Goal: Task Accomplishment & Management: Complete application form

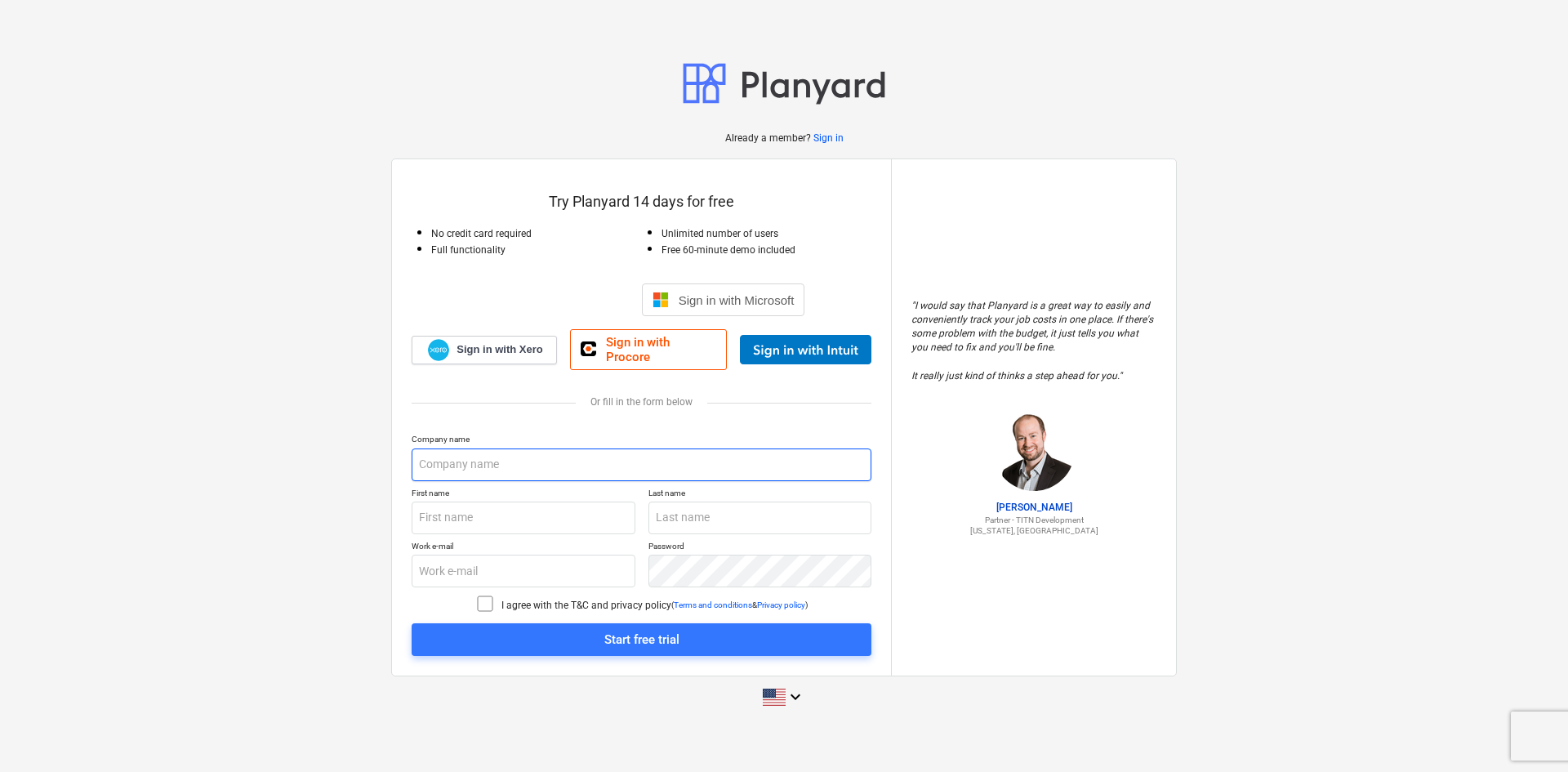
click at [517, 464] on input "text" at bounding box center [642, 464] width 460 height 33
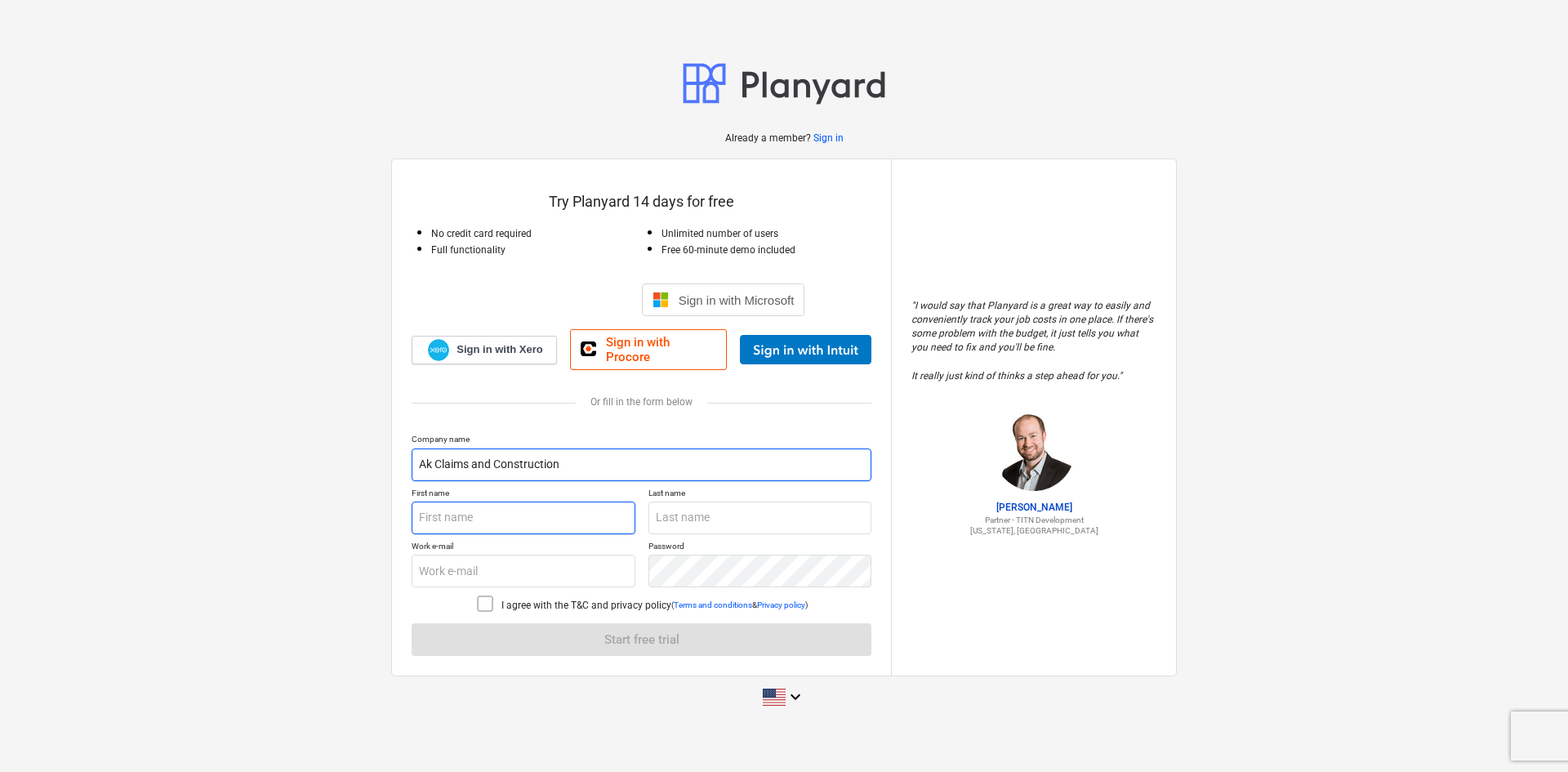
type input "Ak Claims and Construction"
click at [513, 519] on input "text" at bounding box center [523, 518] width 224 height 33
type input "Amber"
type input "[PERSON_NAME]"
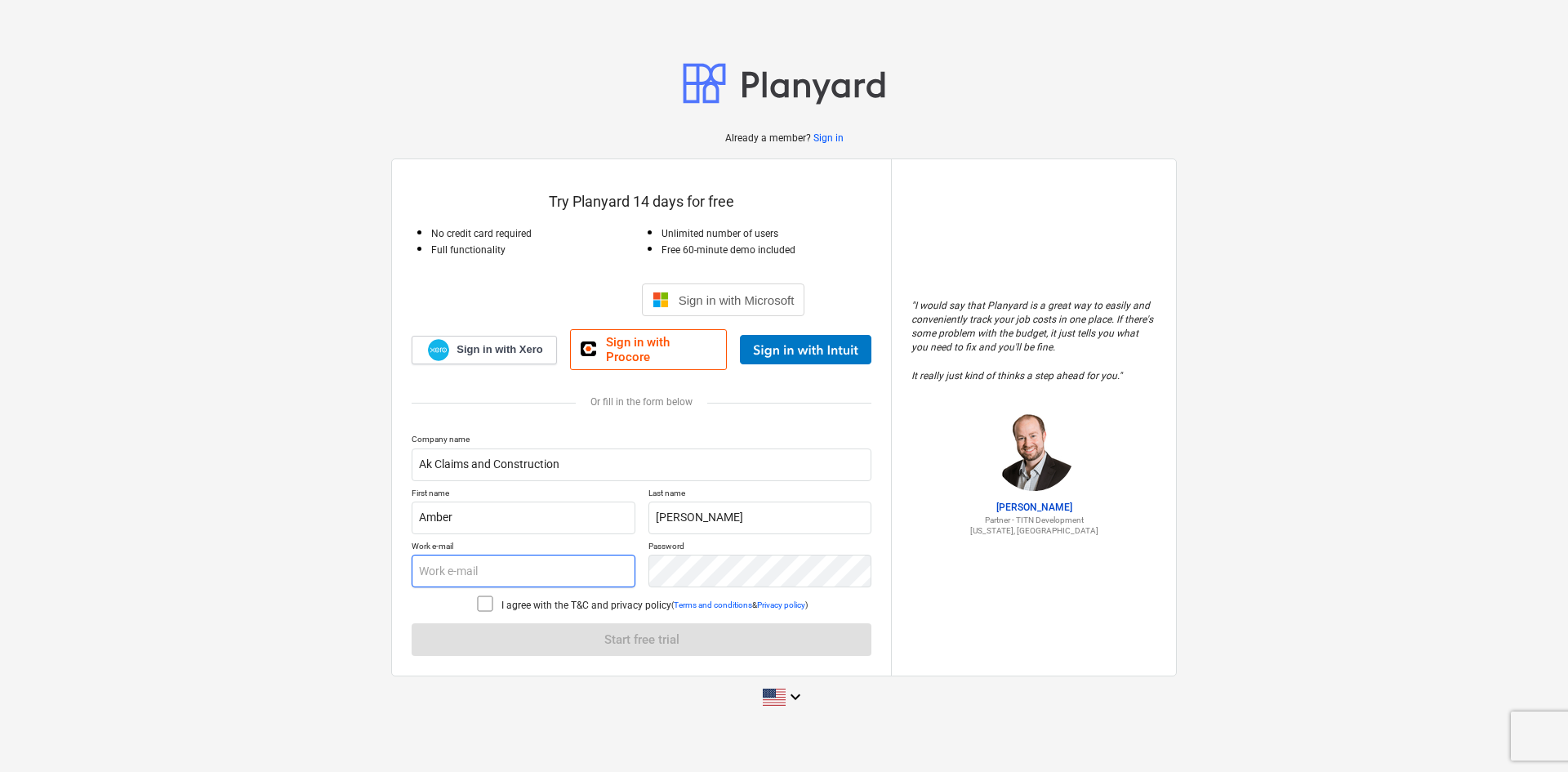
type input "[EMAIL_ADDRESS][DOMAIN_NAME]"
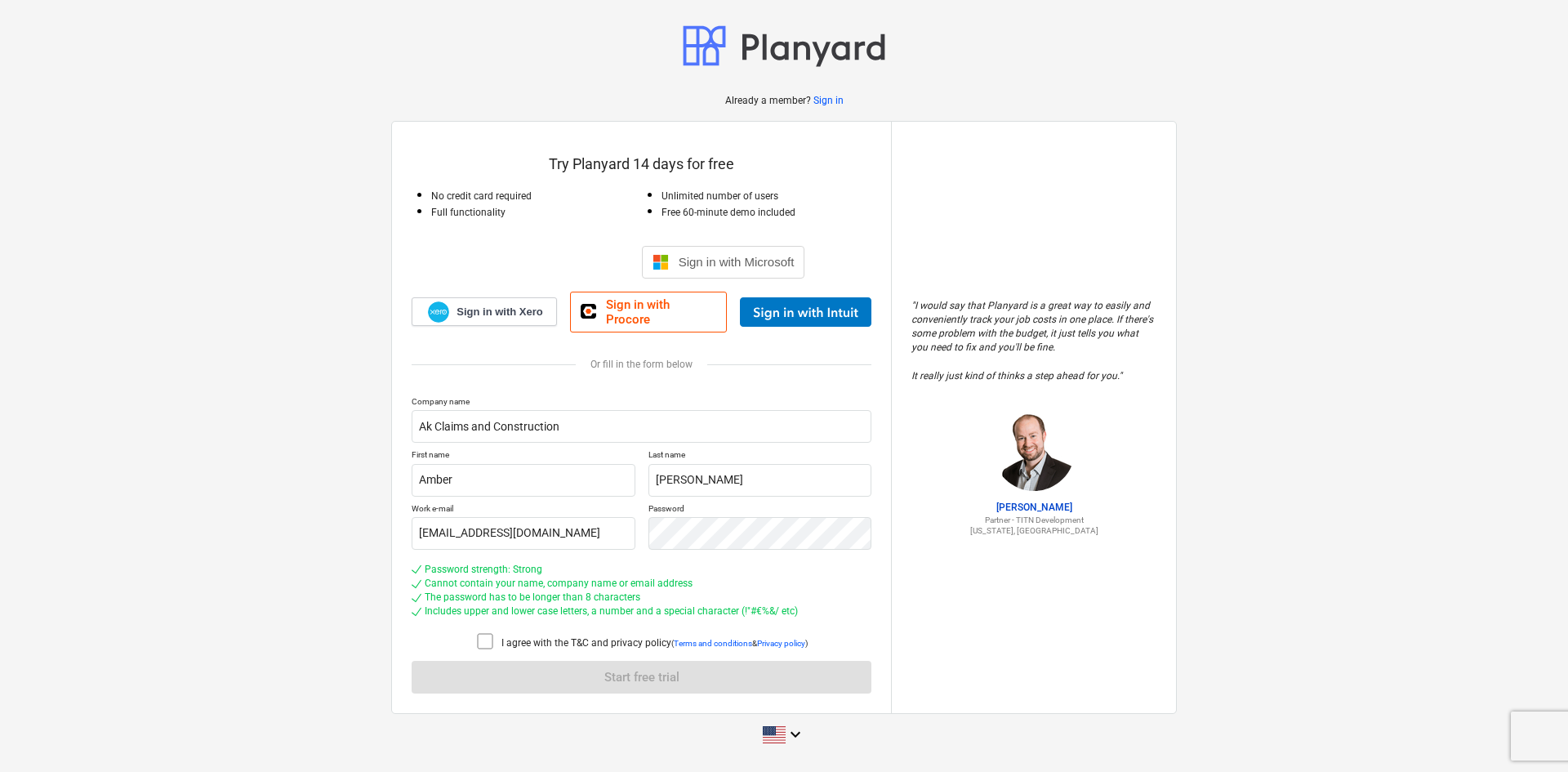
click at [491, 634] on icon at bounding box center [485, 642] width 20 height 20
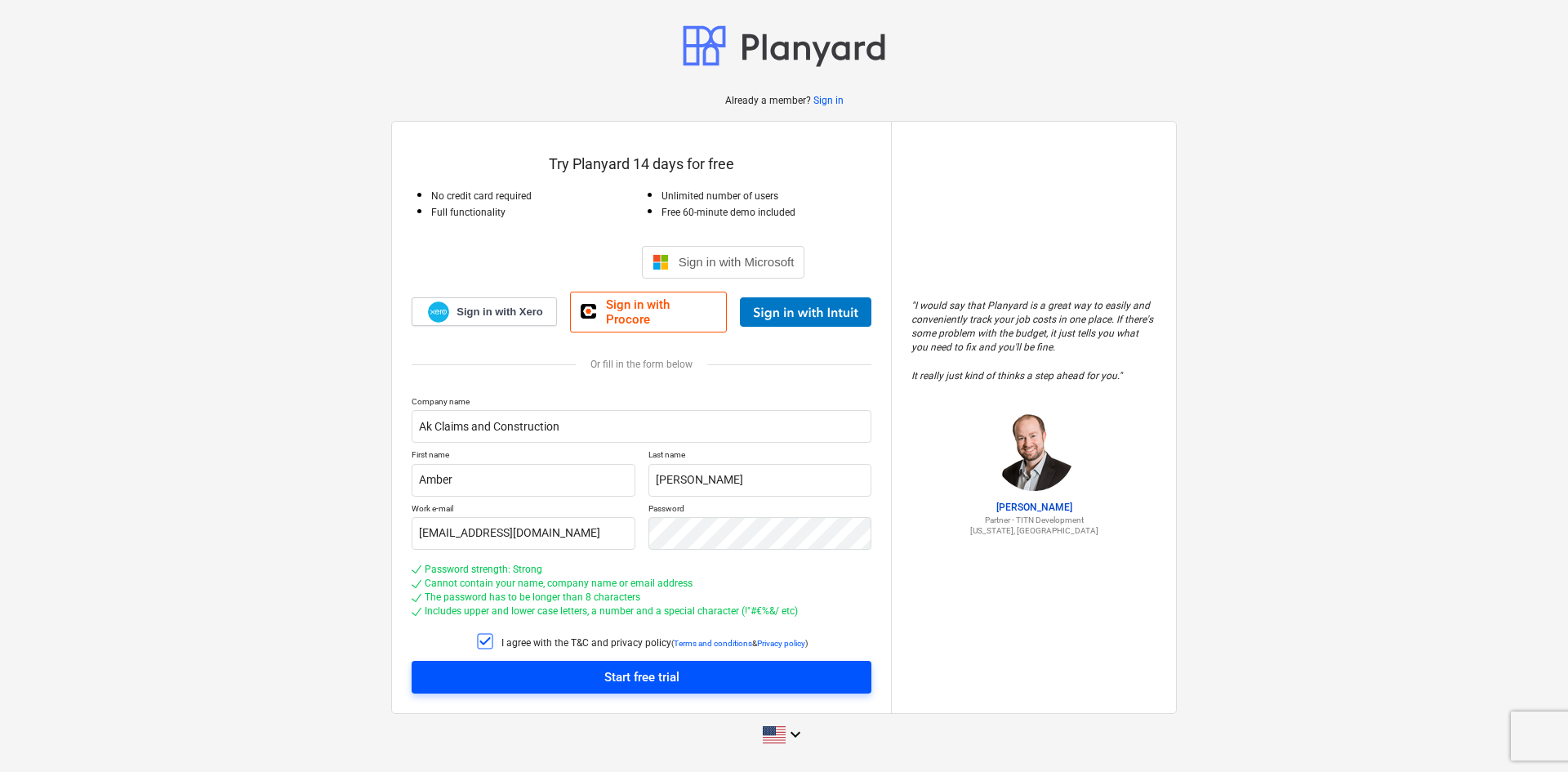
click at [569, 661] on button "Start free trial" at bounding box center [642, 677] width 460 height 33
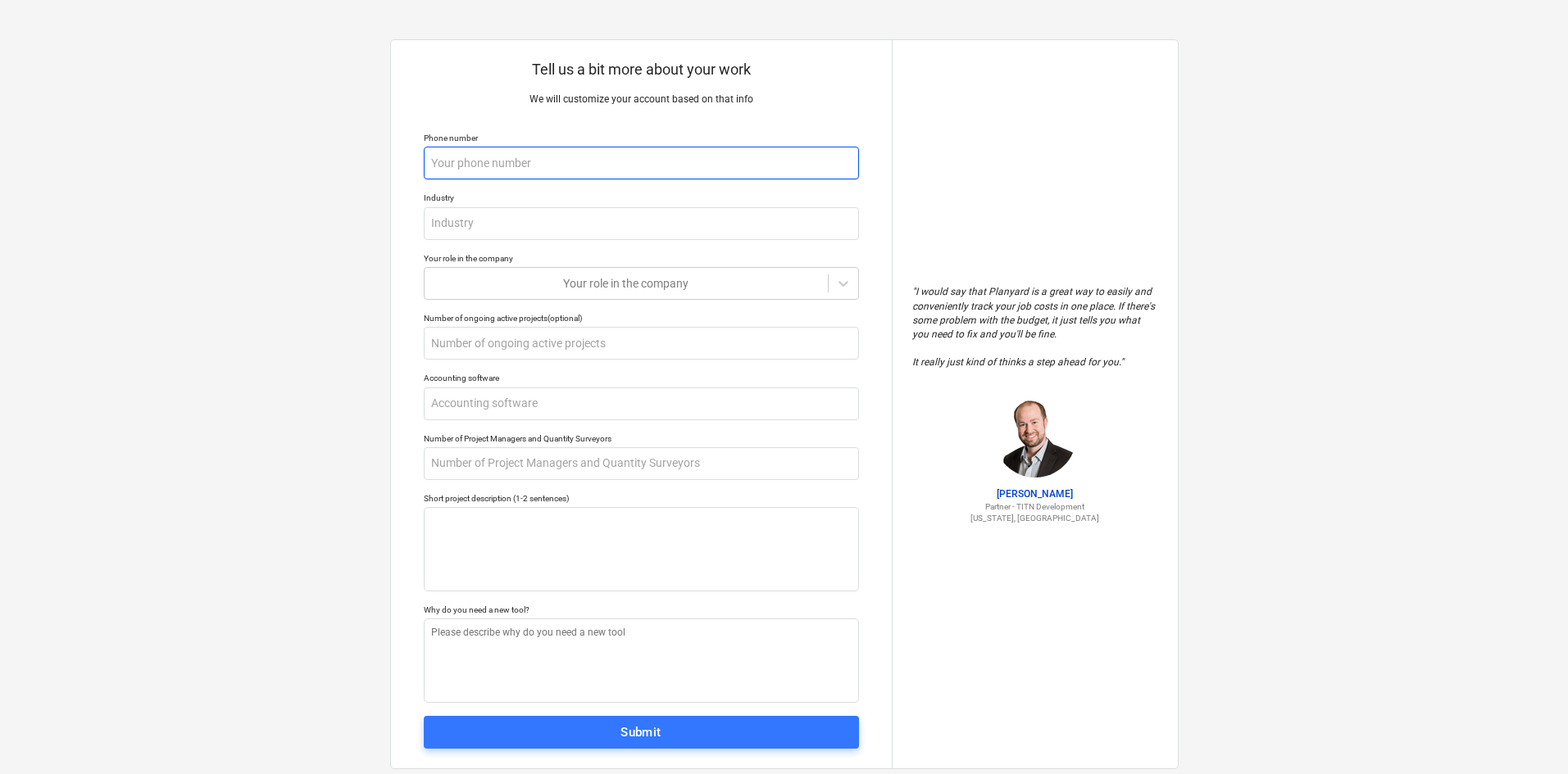
click at [481, 167] on input "text" at bounding box center [641, 162] width 435 height 33
type textarea "x"
type input "5"
type textarea "x"
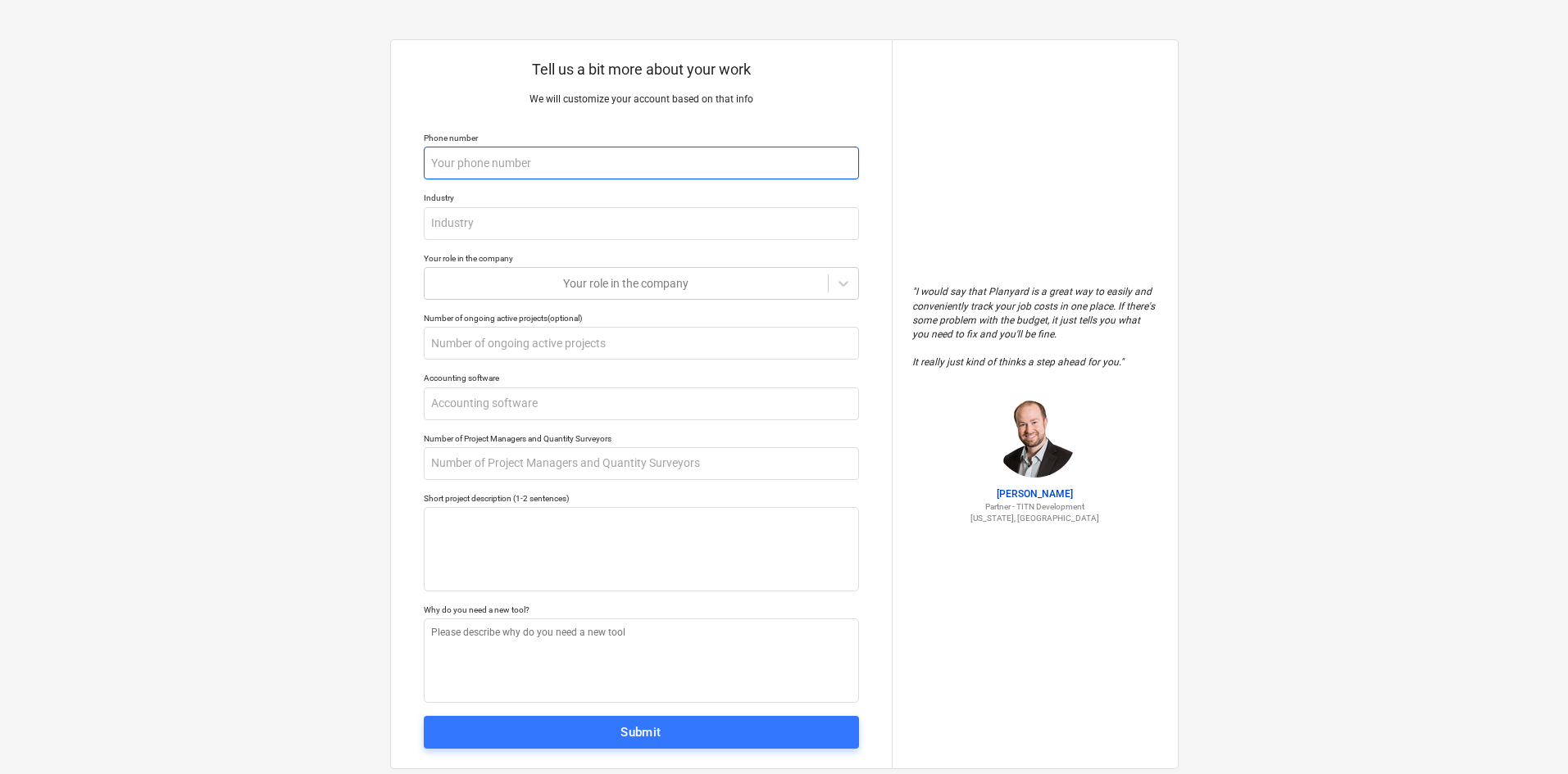
type input "6"
type textarea "x"
type input "68"
type textarea "x"
type input "682"
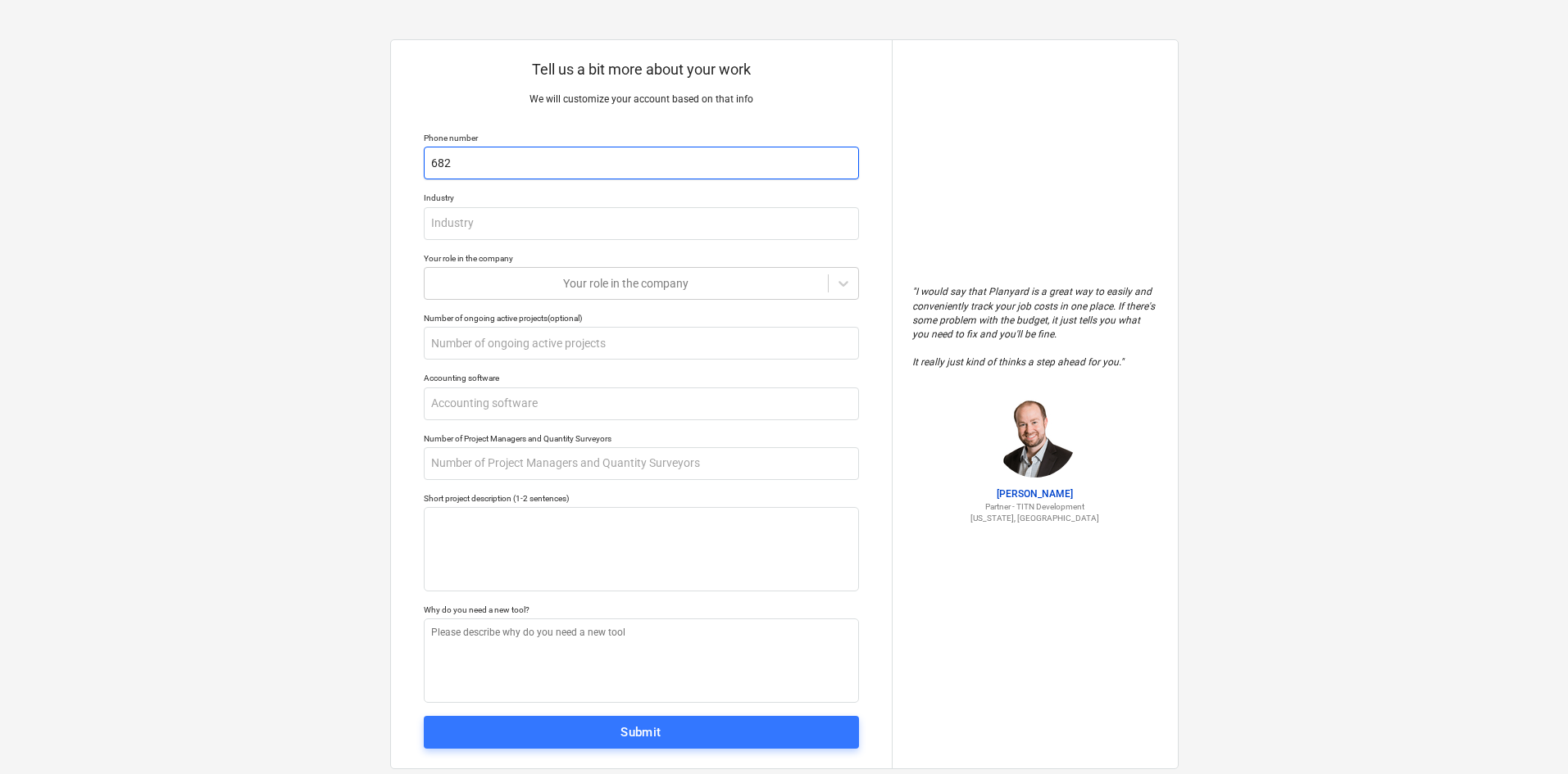
type textarea "x"
type input "6824"
type textarea "x"
type input "68240"
type textarea "x"
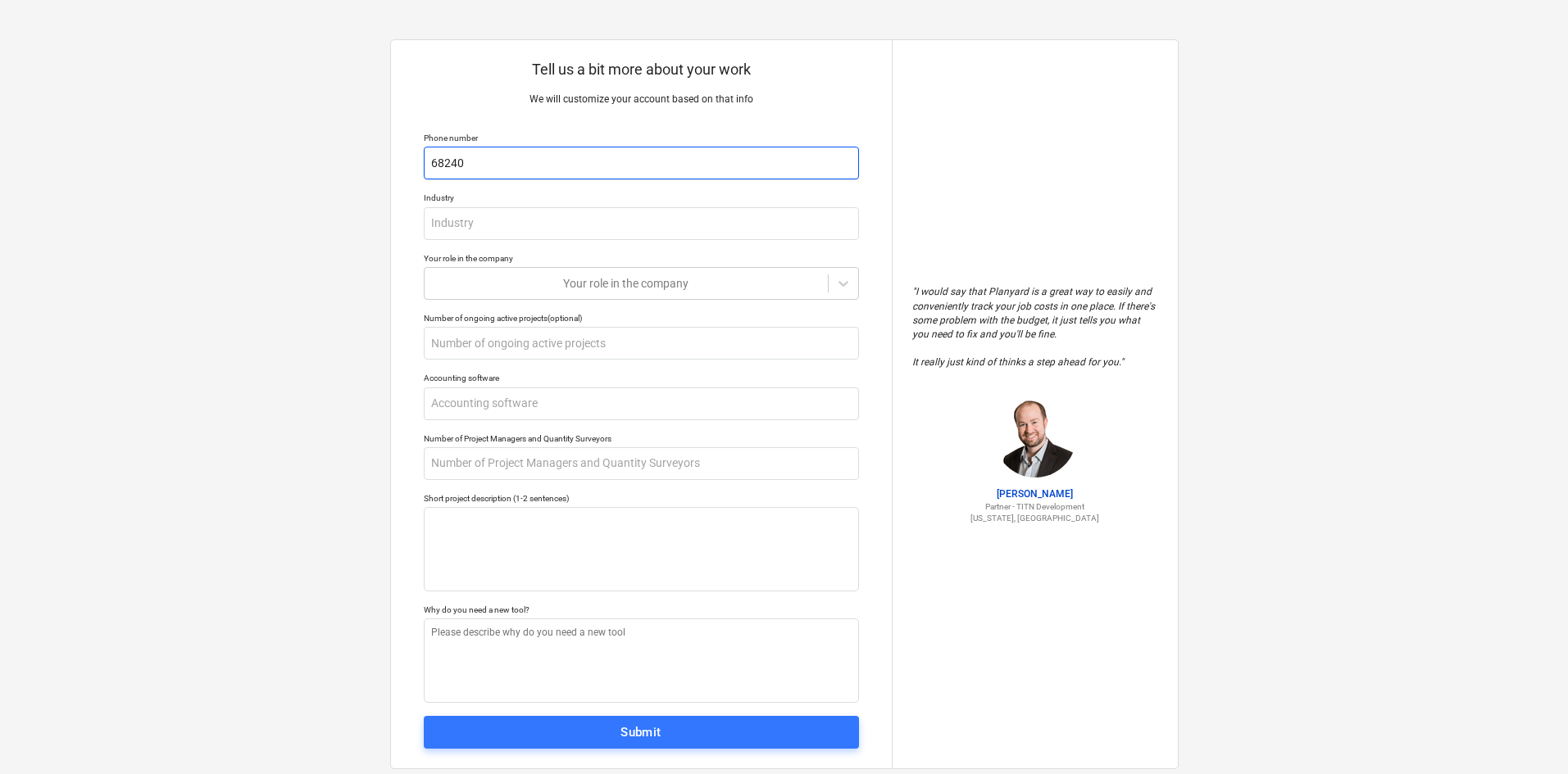
type input "682404"
type textarea "x"
type input "682404+"
type textarea "x"
type input "682404++"
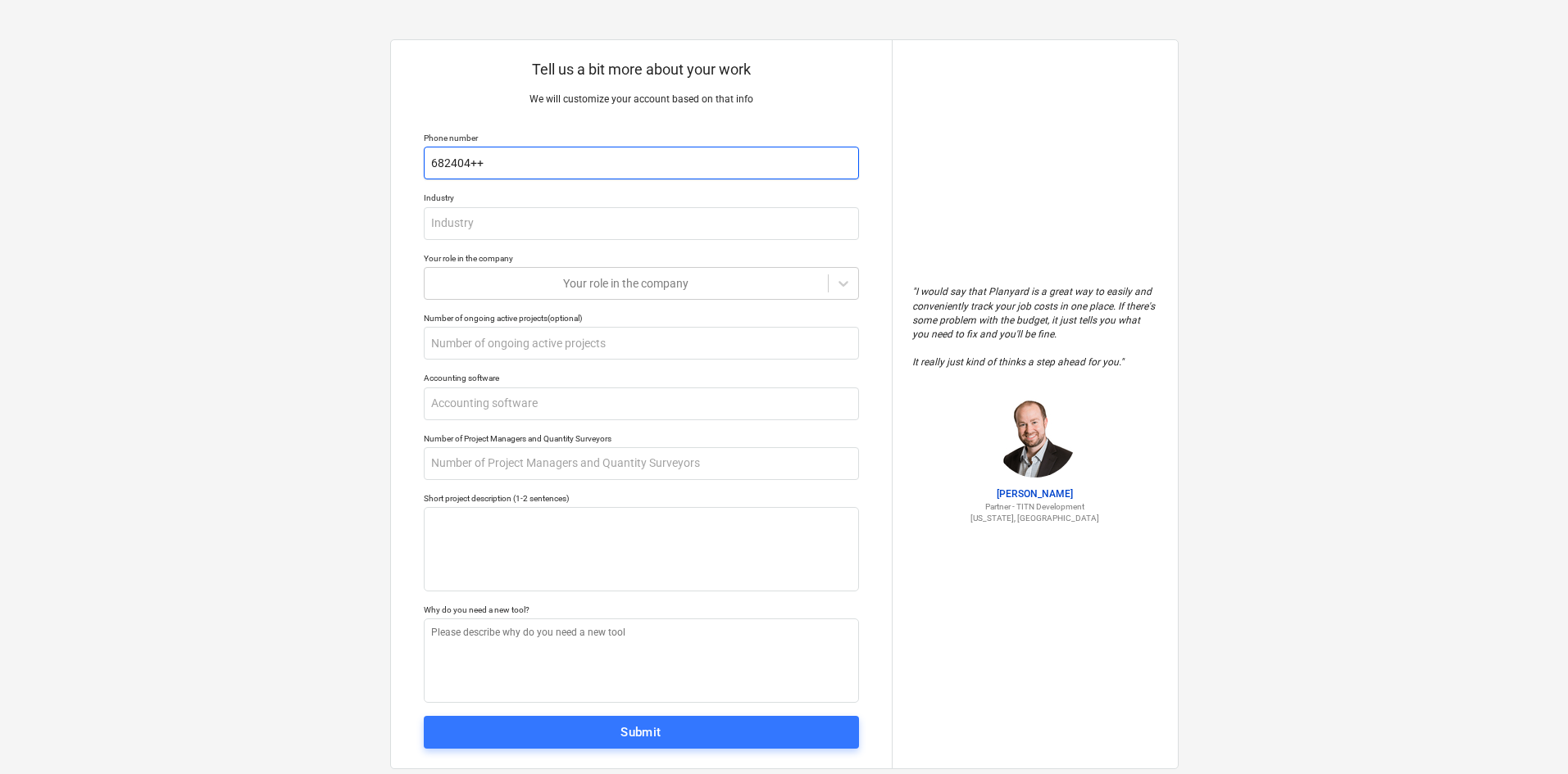
type textarea "x"
type input "682404++0"
type textarea "x"
type input "682404++09"
type textarea "x"
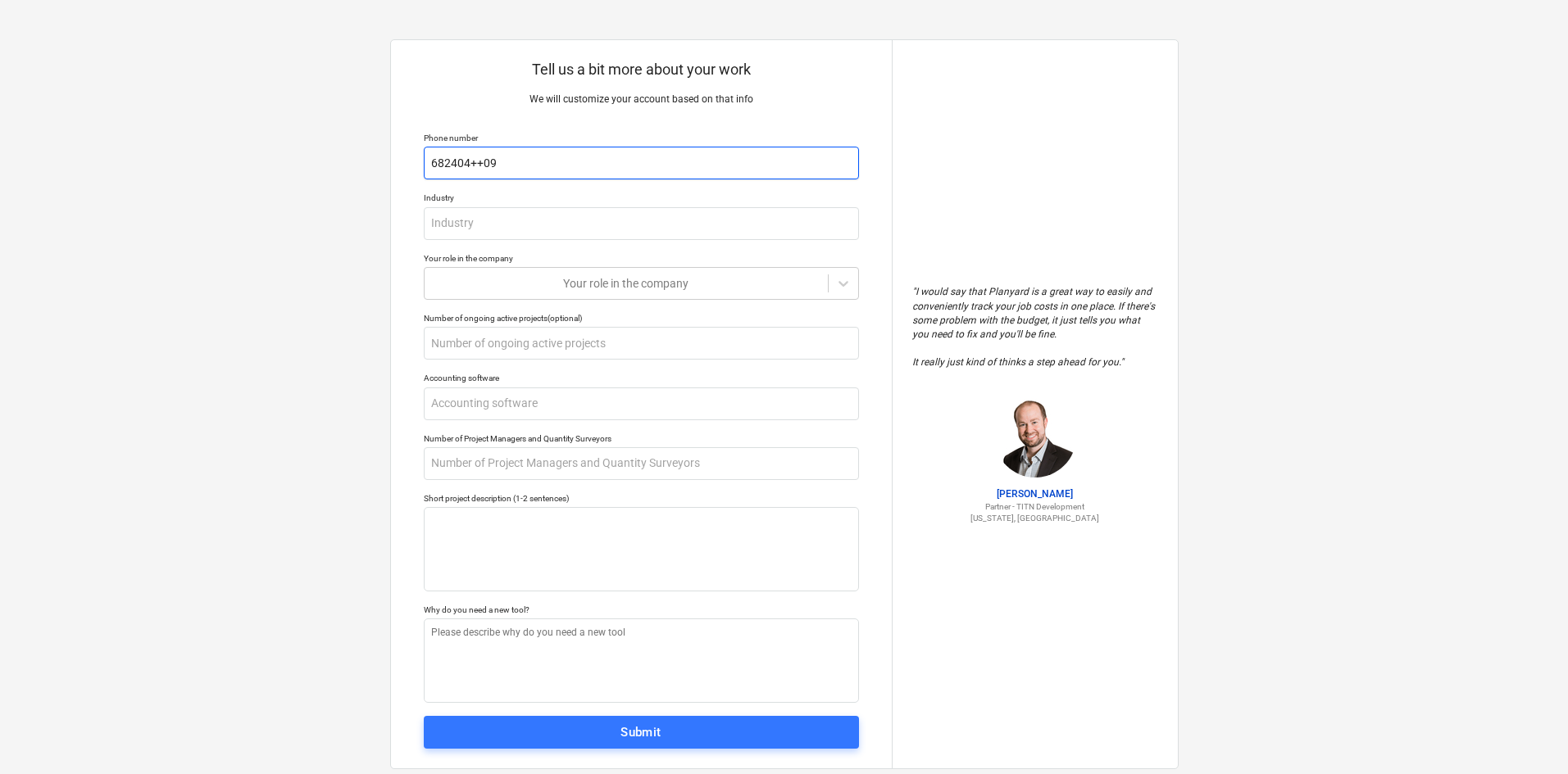
type input "682404++0"
type textarea "x"
type input "682404++"
type textarea "x"
type input "682404+"
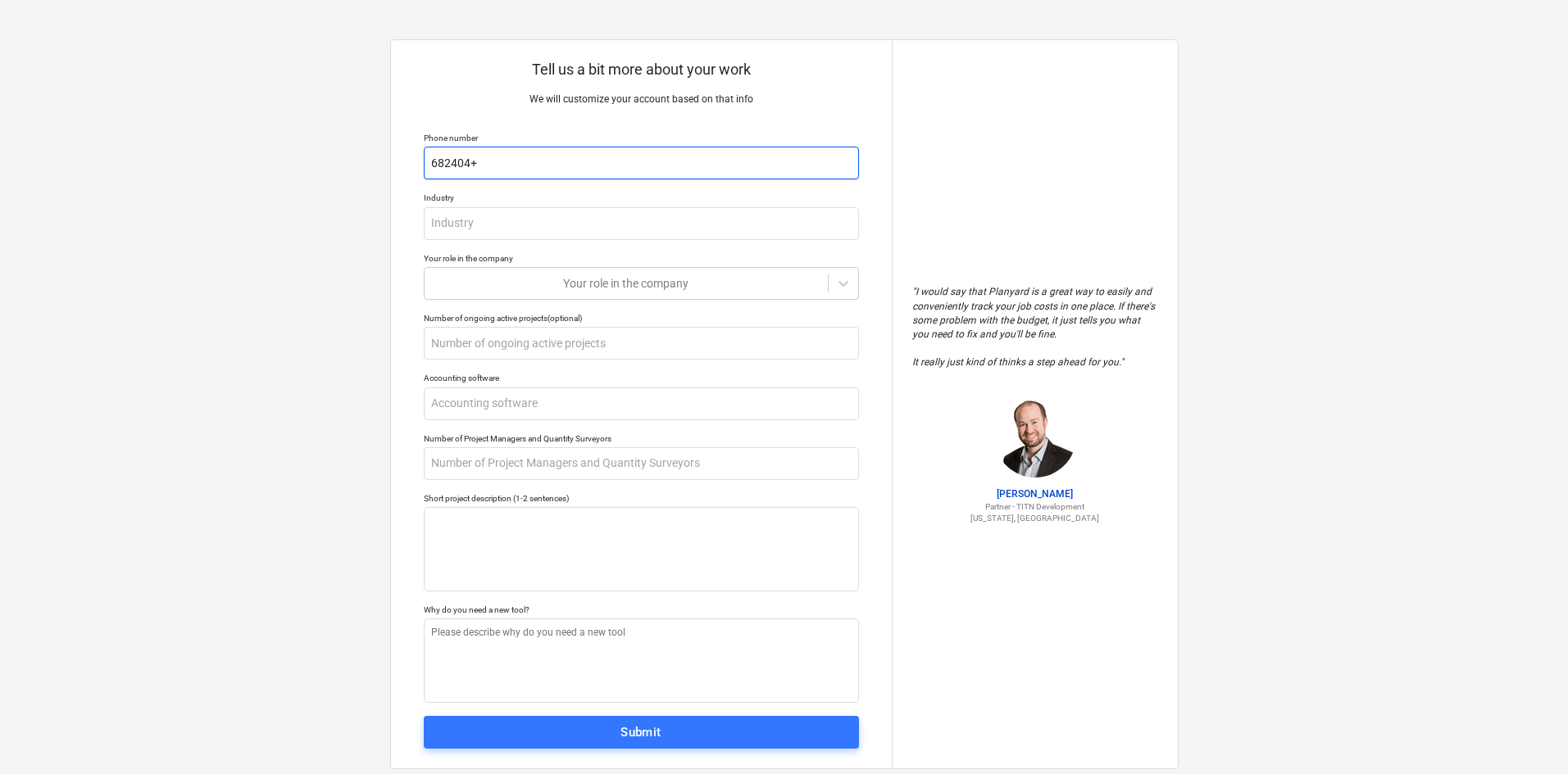
type textarea "x"
type input "682404"
type textarea "x"
type input "6824049"
type textarea "x"
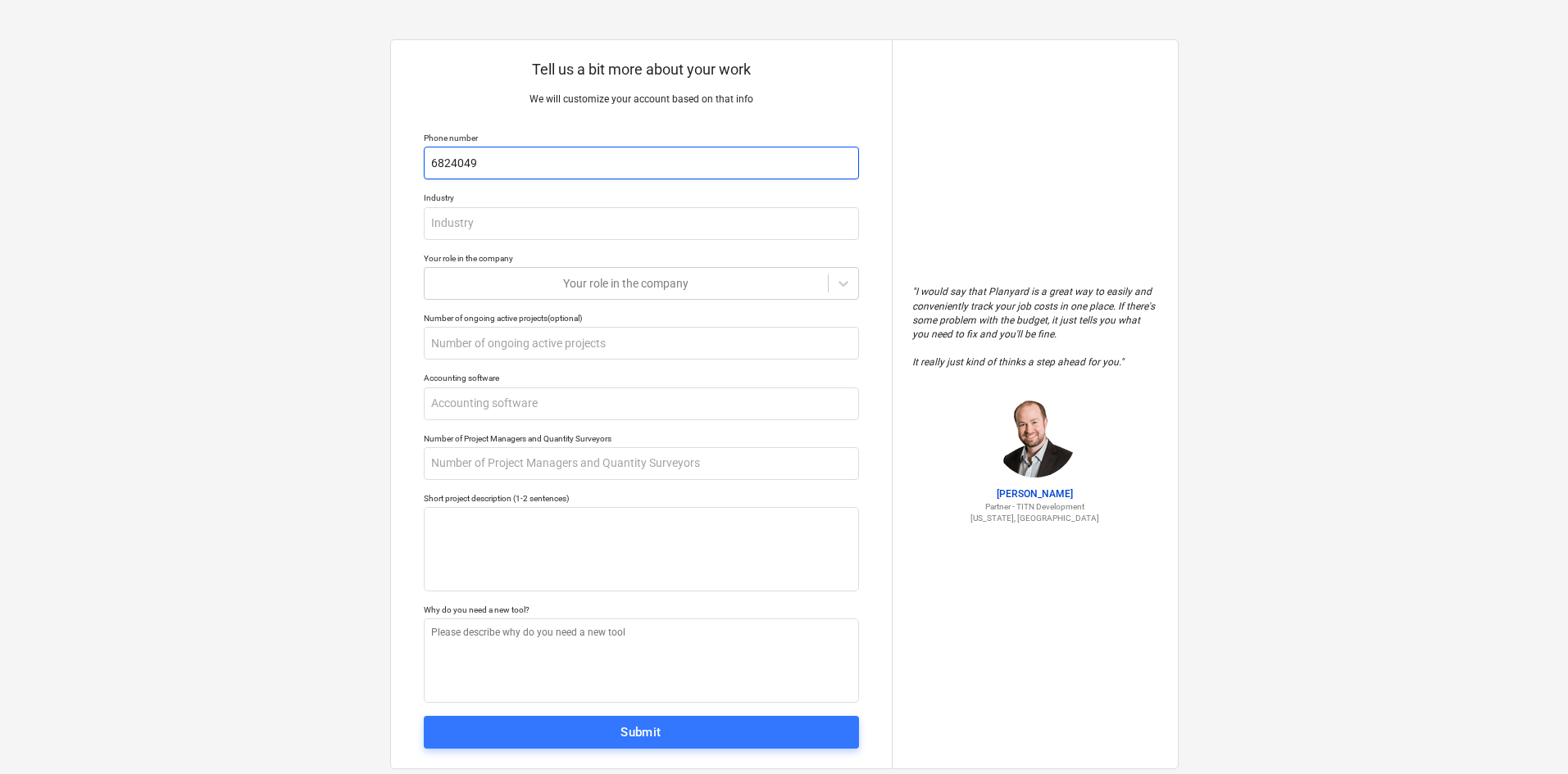
type input "68240499"
type textarea "x"
type input "682404990"
type textarea "x"
type input "6824049908"
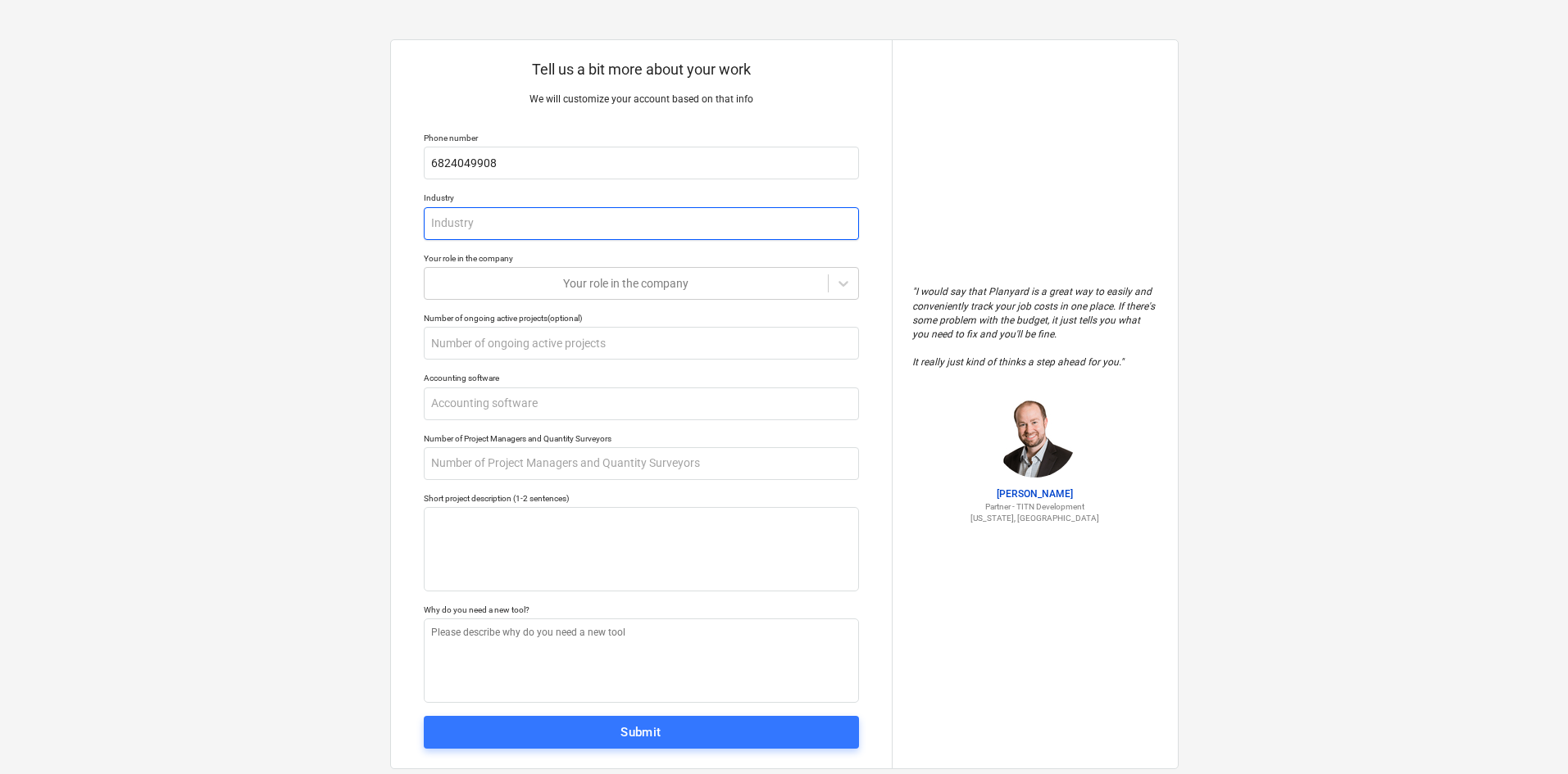
click at [536, 221] on input "text" at bounding box center [641, 223] width 435 height 33
type textarea "x"
type input "C"
type textarea "x"
type input "Co"
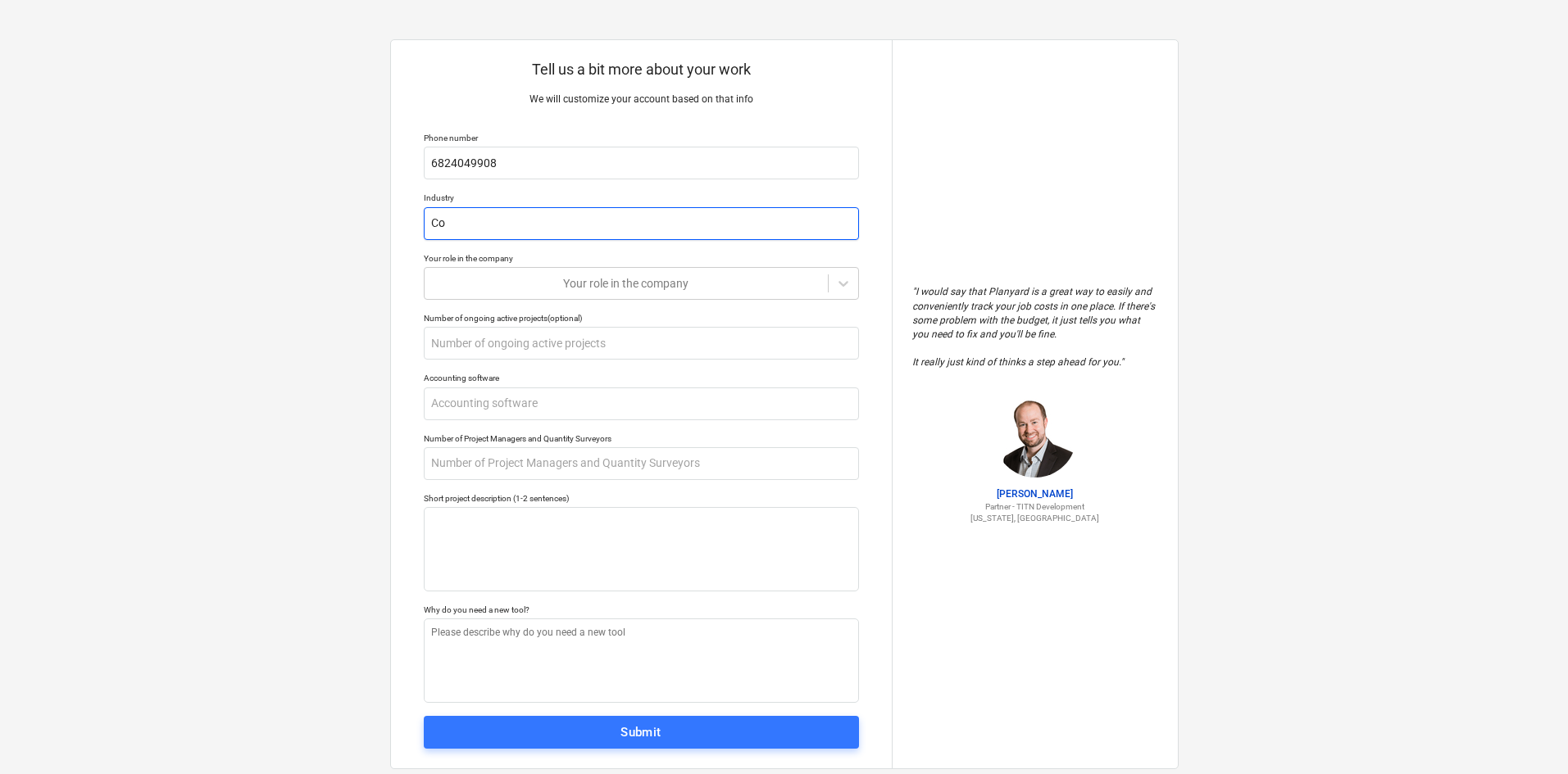
type textarea "x"
type input "Con"
type textarea "x"
type input "Cons"
type textarea "x"
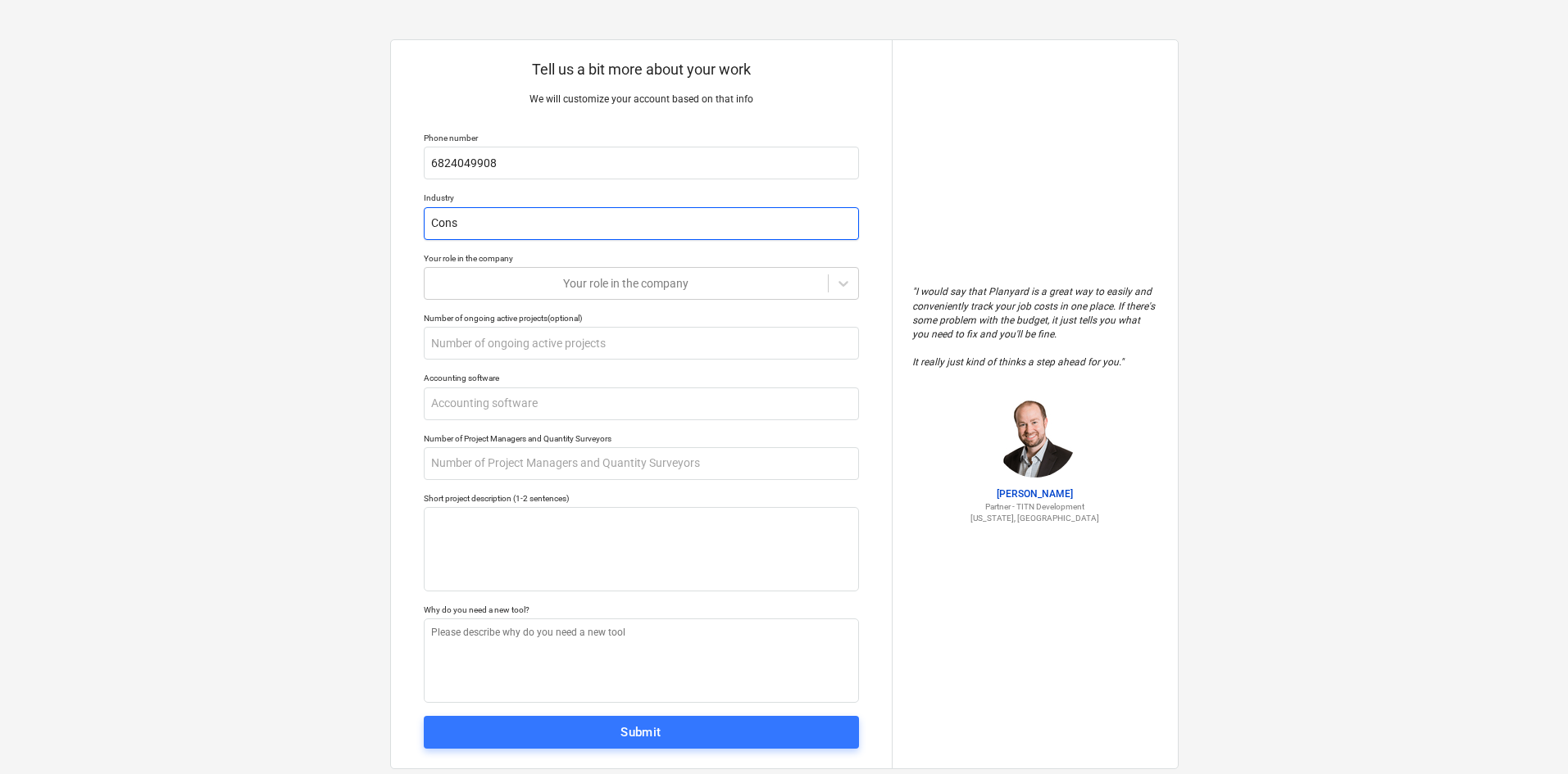
type input "Const"
type textarea "x"
type input "Constr"
type textarea "x"
type input "Constru"
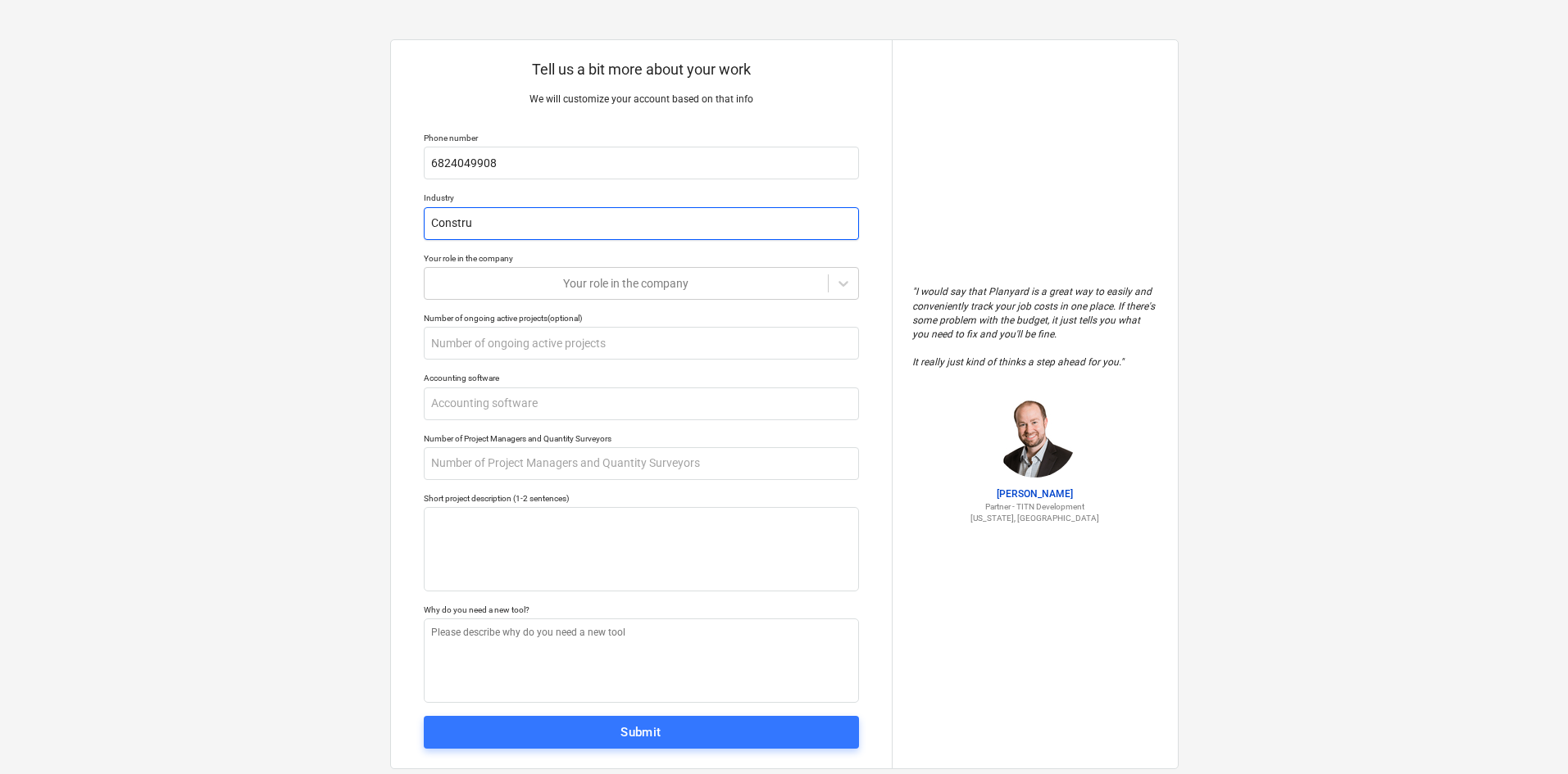
type textarea "x"
type input "Construc"
type textarea "x"
type input "Construct"
type textarea "x"
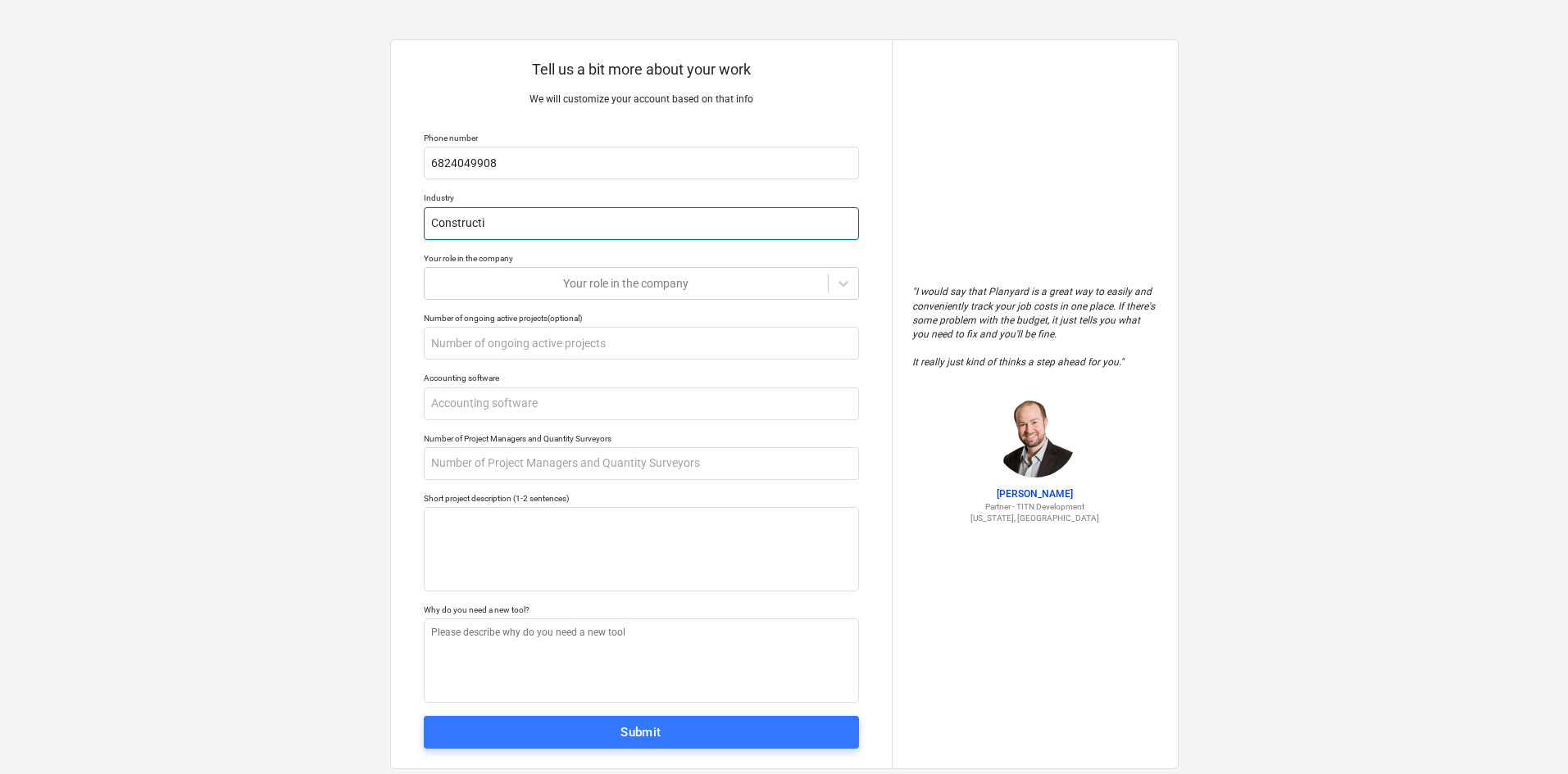
type input "Constructio"
type textarea "x"
type input "Construction"
type textarea "x"
type input "Construction"
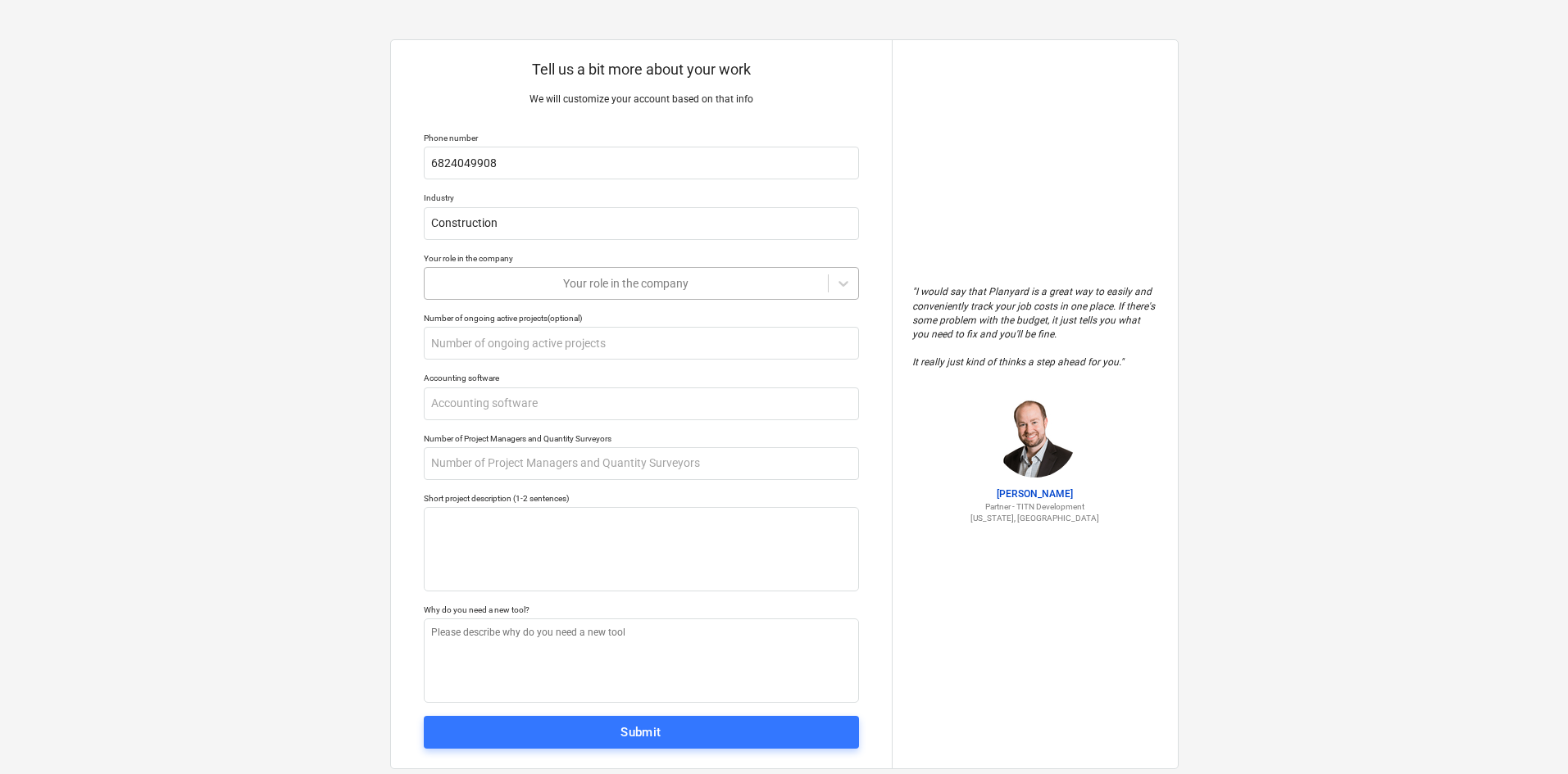
click at [597, 278] on div at bounding box center [626, 283] width 387 height 17
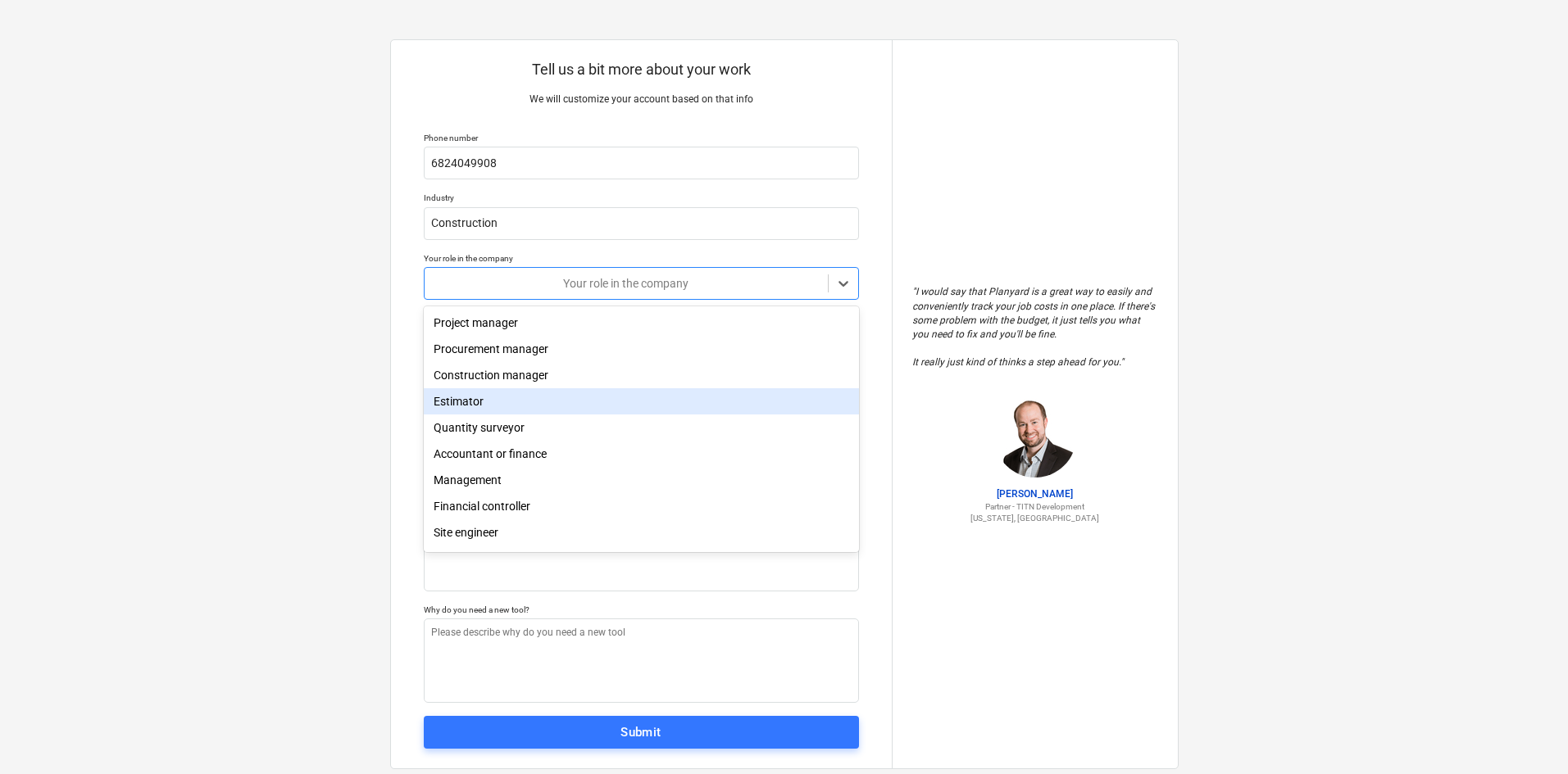
click at [575, 415] on div "Estimator" at bounding box center [641, 401] width 435 height 26
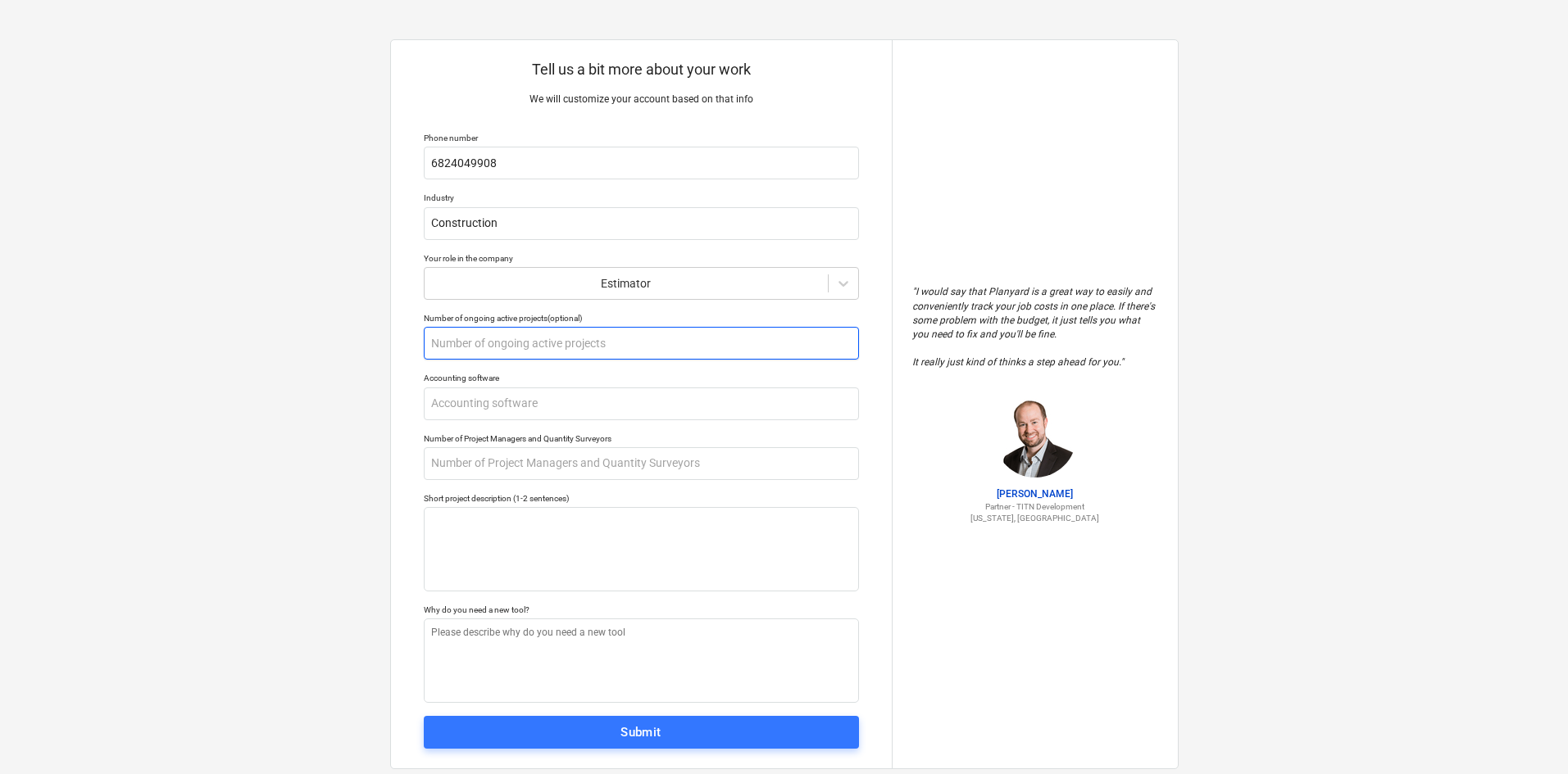
click at [606, 343] on input "text" at bounding box center [641, 343] width 435 height 33
type textarea "x"
type input "12"
type textarea "x"
type input "12"
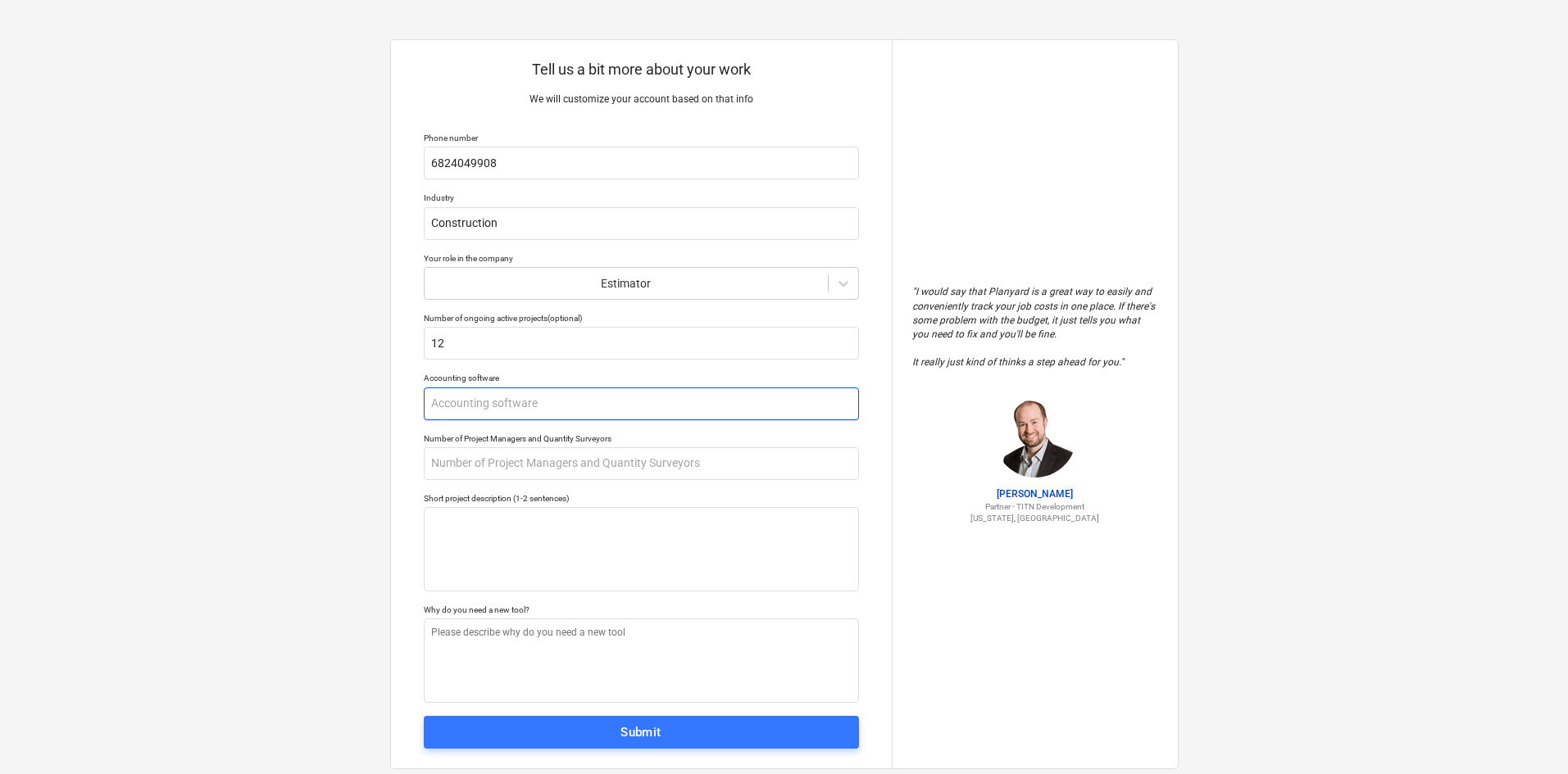
click at [557, 395] on input "text" at bounding box center [641, 404] width 435 height 33
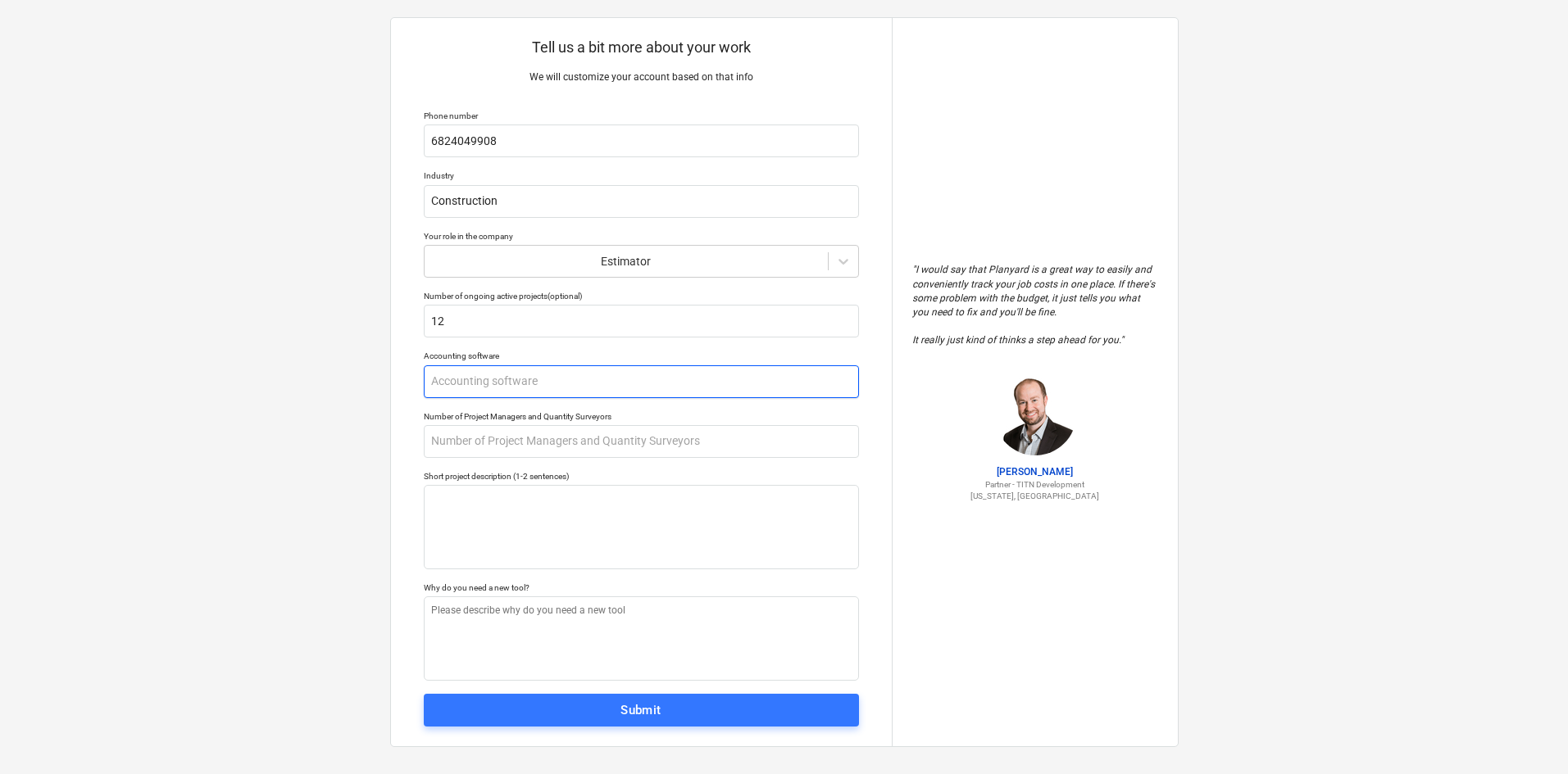
scroll to position [34, 0]
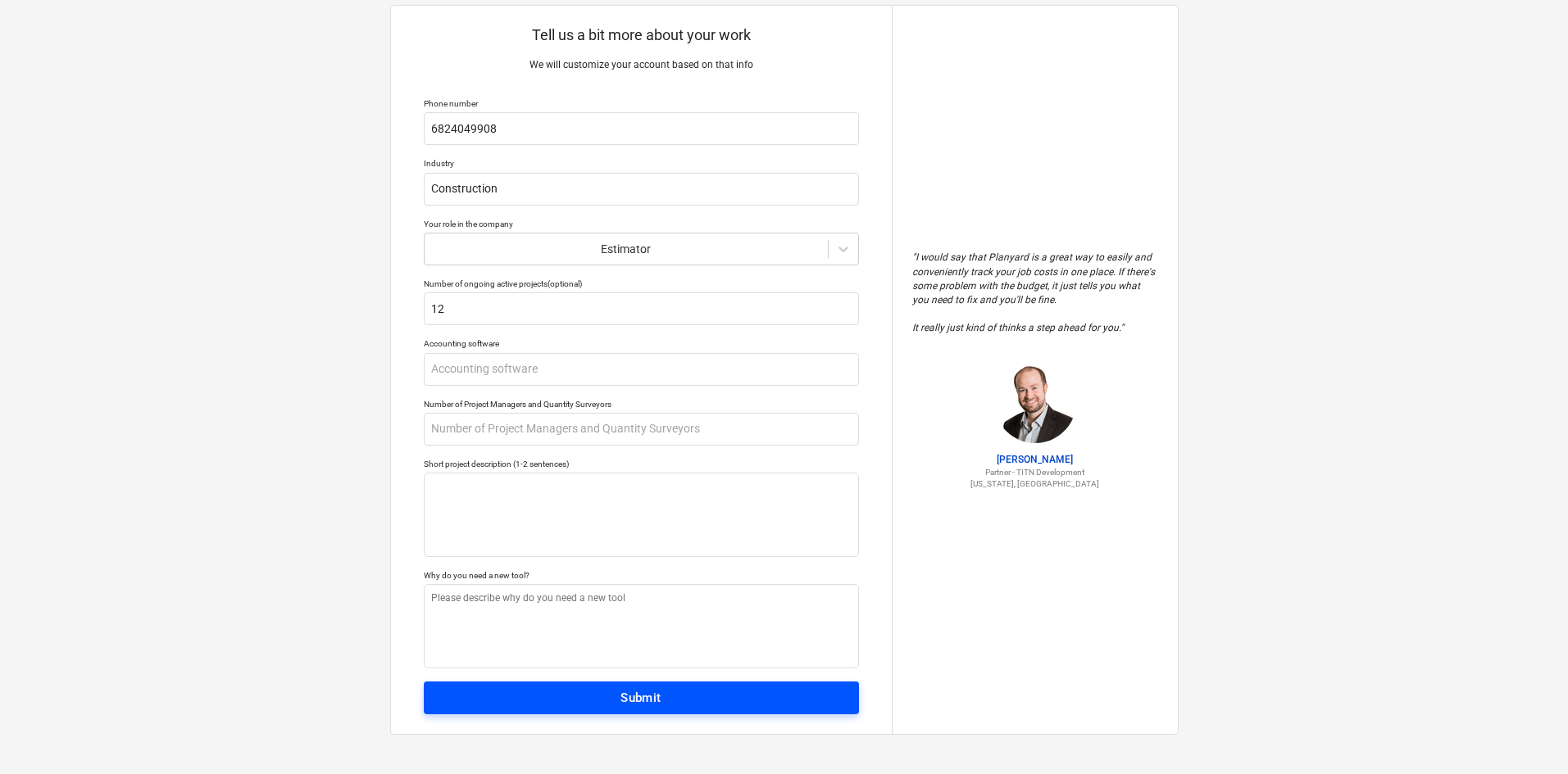
click at [666, 709] on span "Submit" at bounding box center [641, 697] width 399 height 21
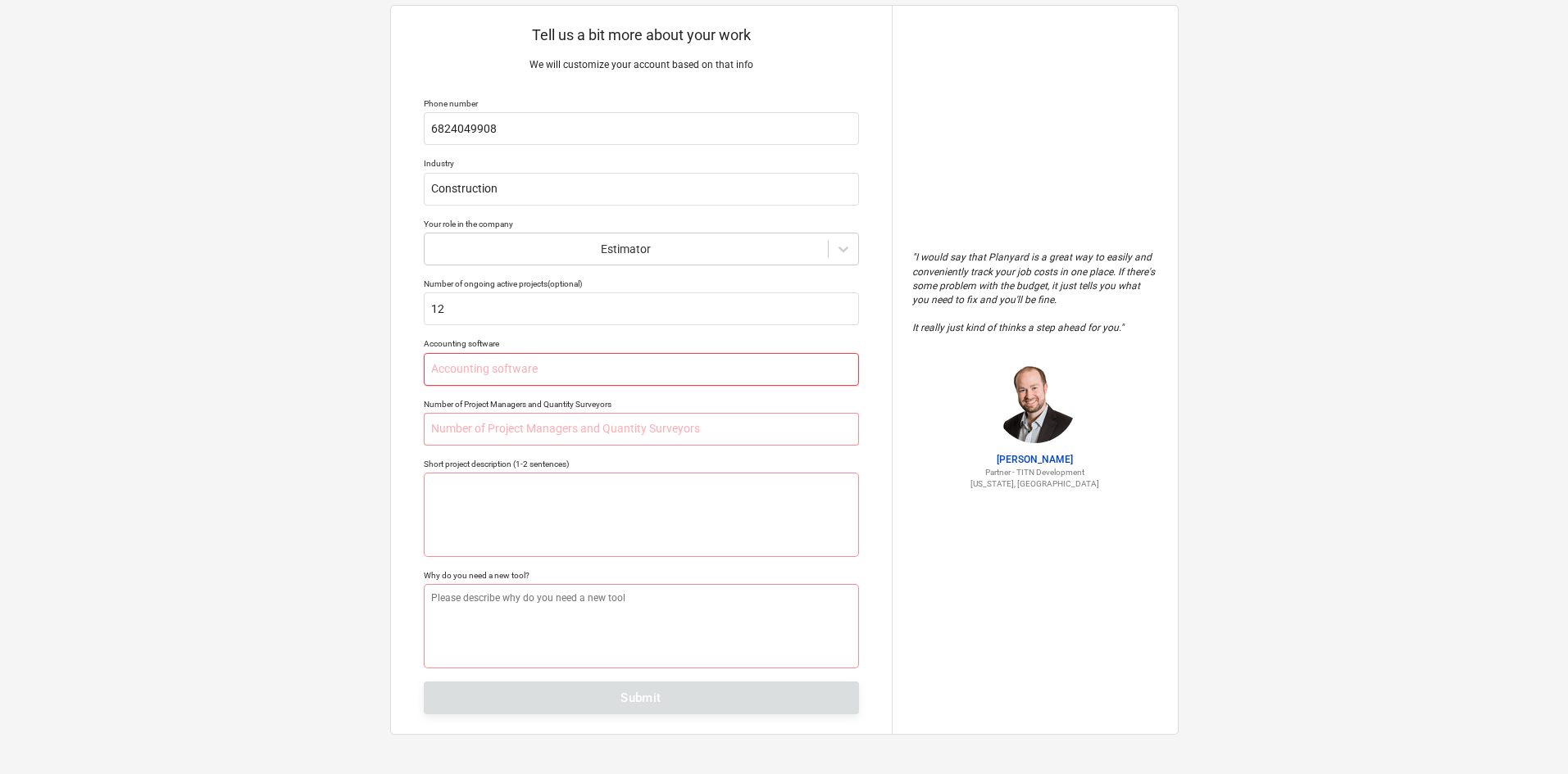
click at [533, 378] on input "text" at bounding box center [641, 369] width 435 height 33
type textarea "x"
type input "N"
type textarea "x"
type input "N/"
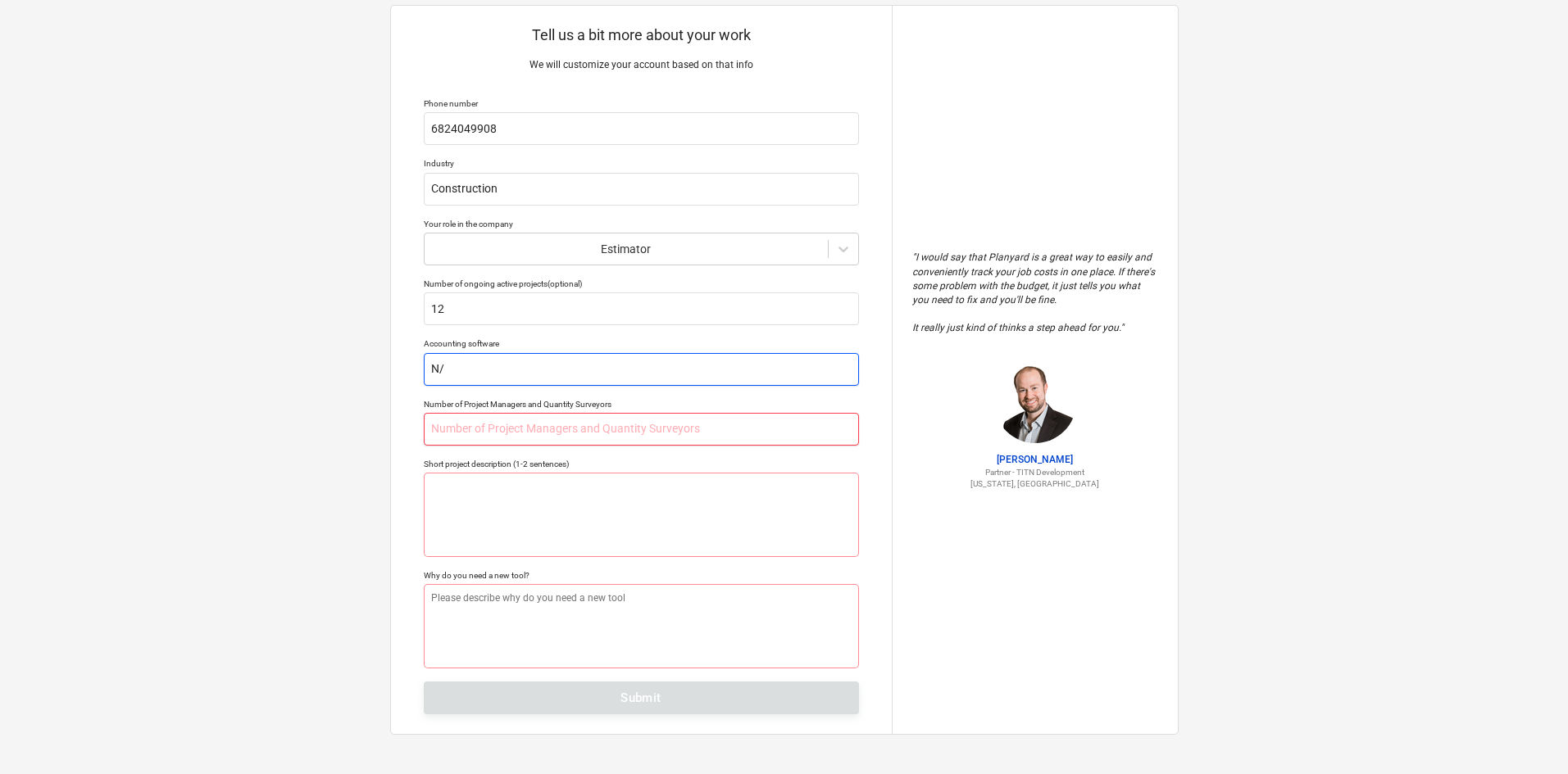
type textarea "x"
type input "N/A"
click at [532, 441] on input "text" at bounding box center [641, 429] width 435 height 33
type textarea "x"
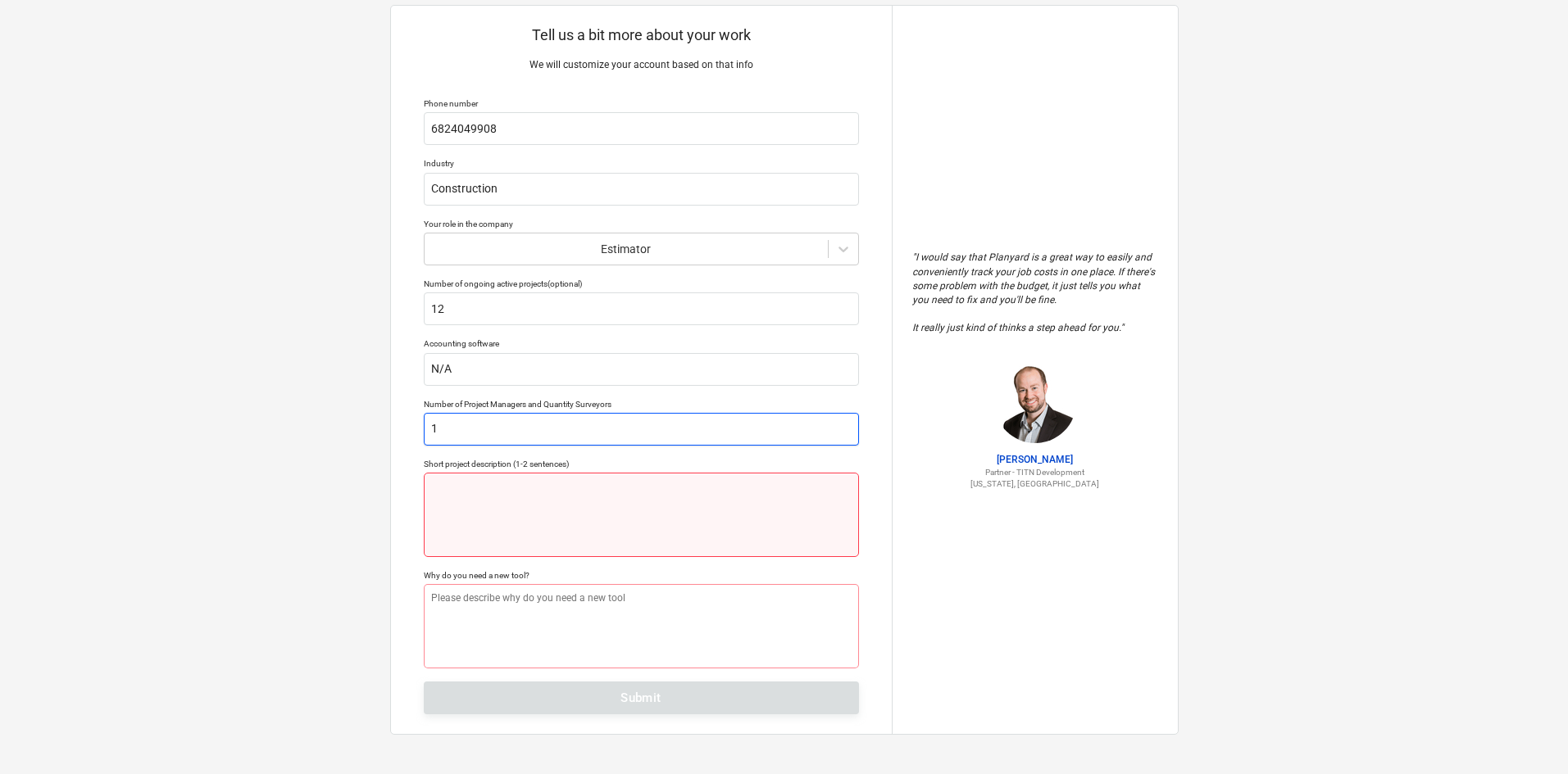
type input "1"
click at [564, 520] on textarea at bounding box center [641, 515] width 435 height 84
type textarea "x"
type textarea "I"
type textarea "x"
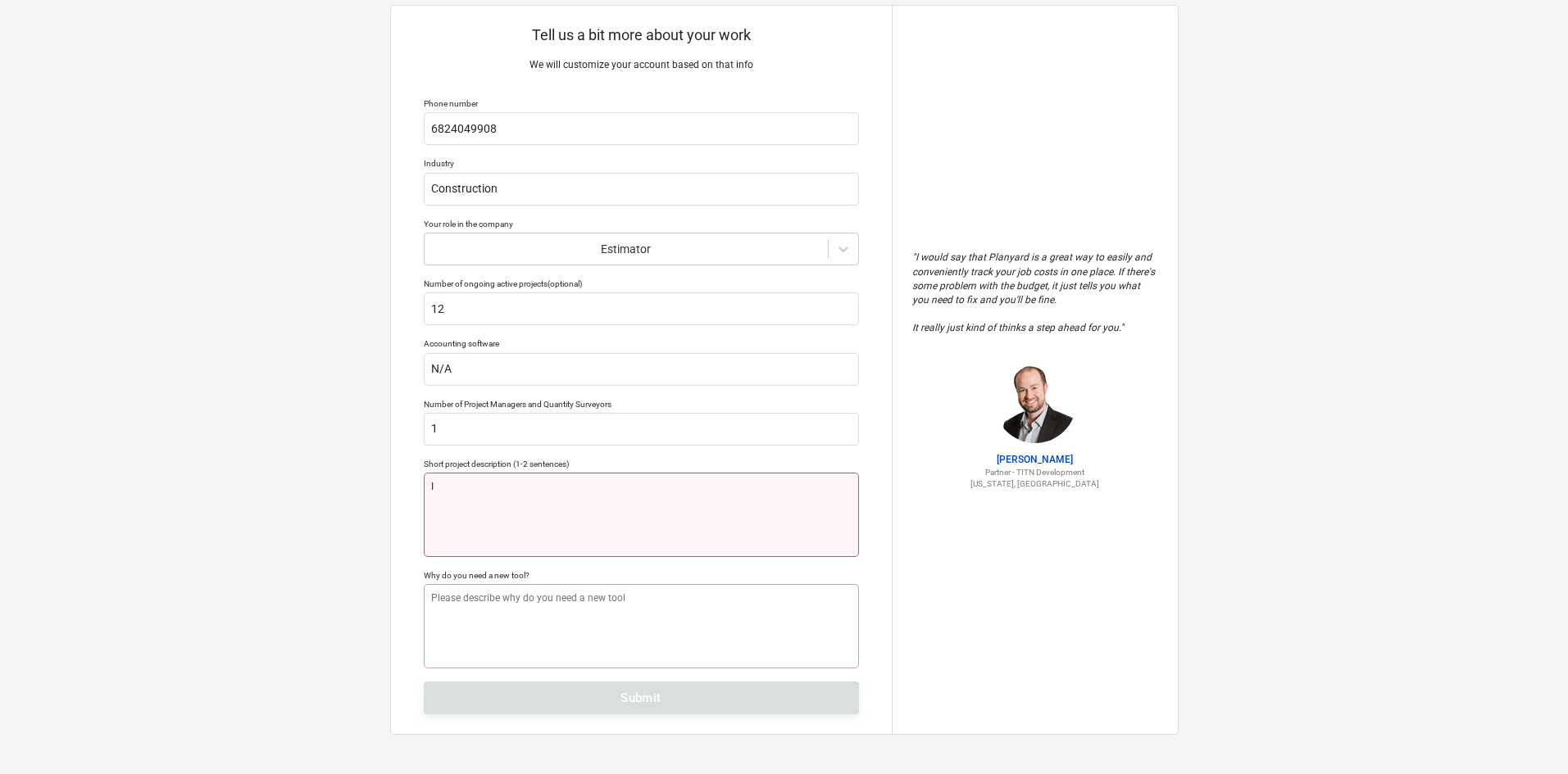
type textarea "I"
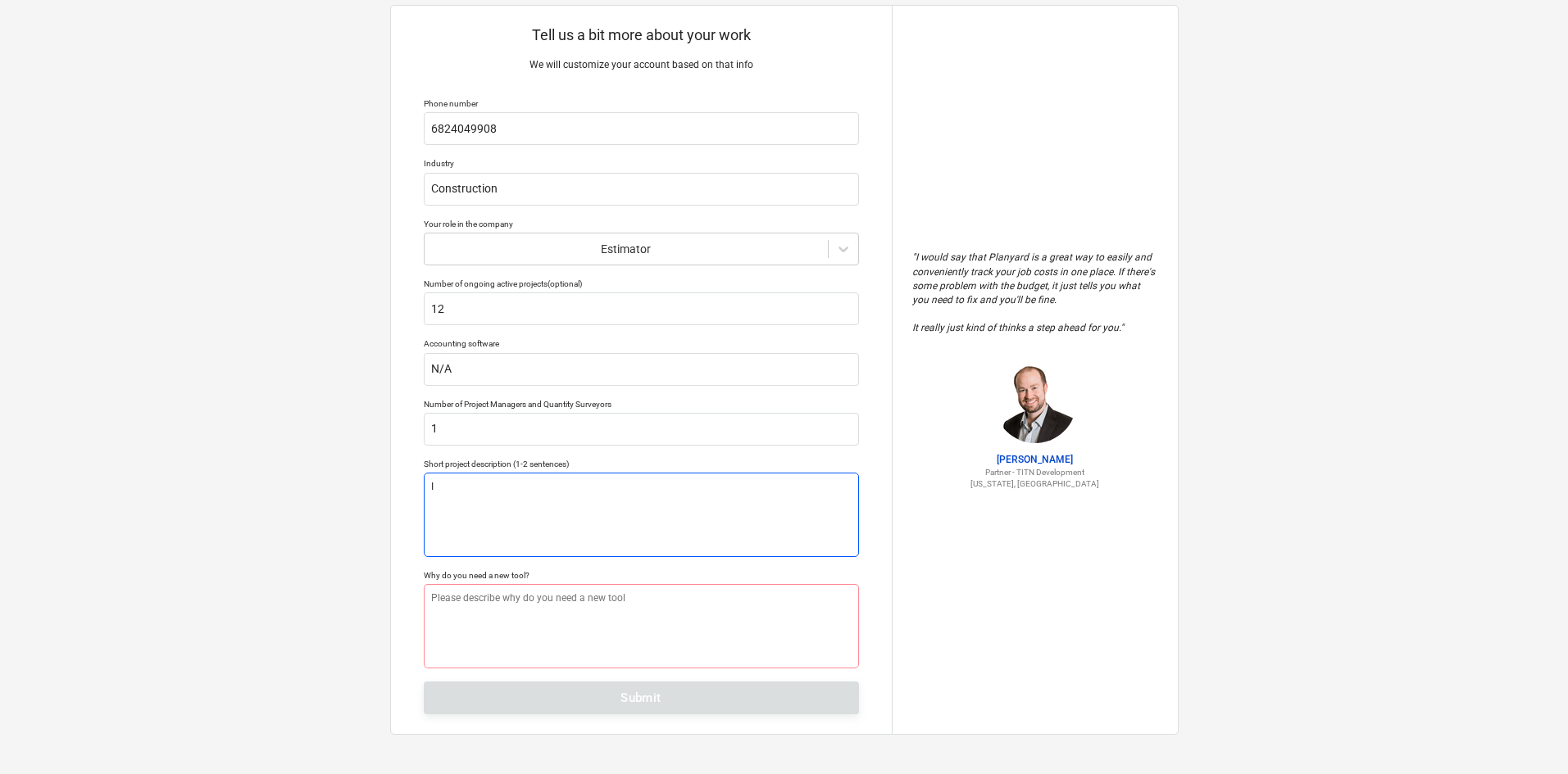
type textarea "x"
type textarea "I w"
type textarea "x"
type textarea "I wr"
type textarea "x"
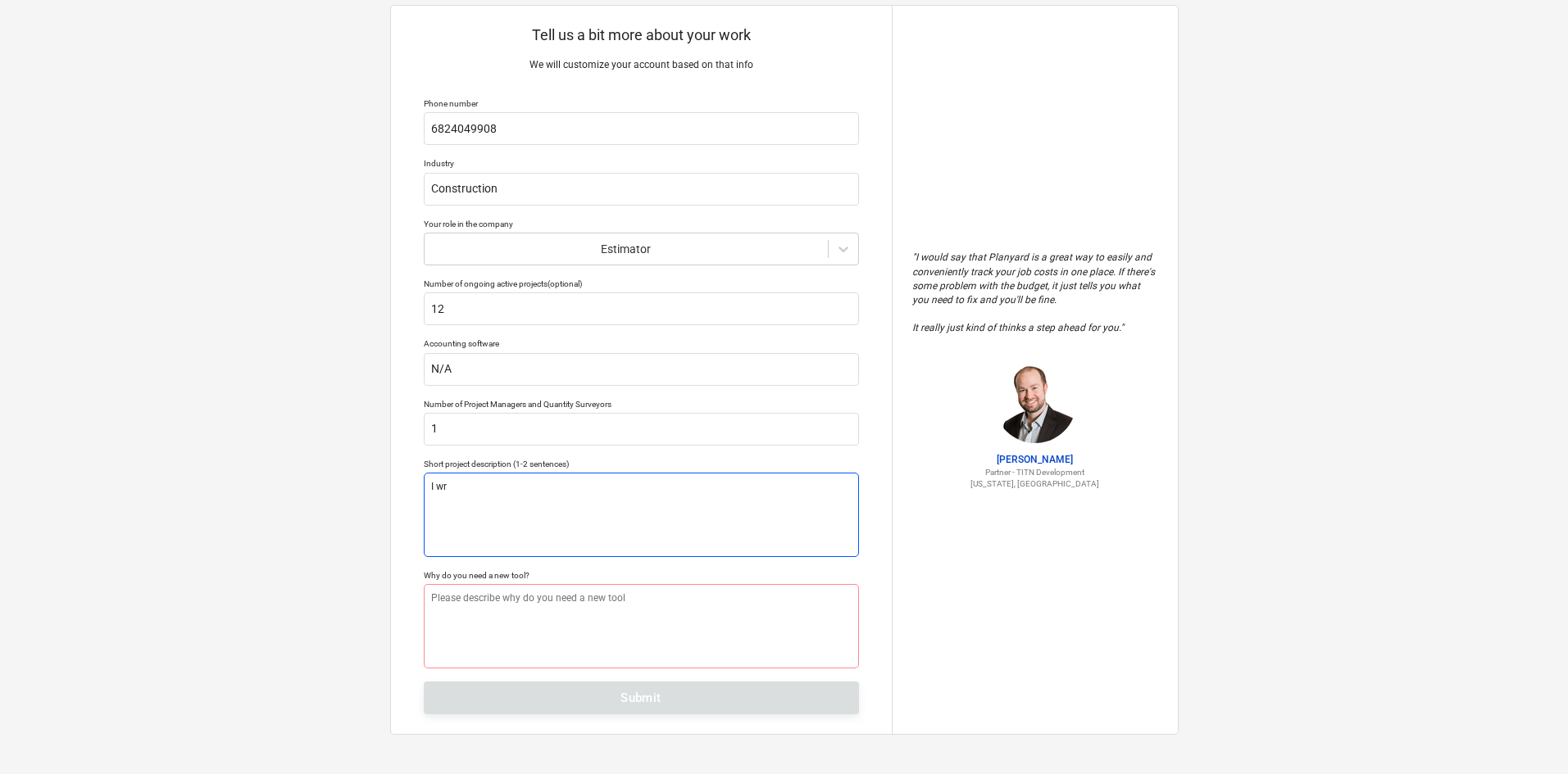
type textarea "I wri"
type textarea "x"
type textarea "I writ"
type textarea "x"
type textarea "I write"
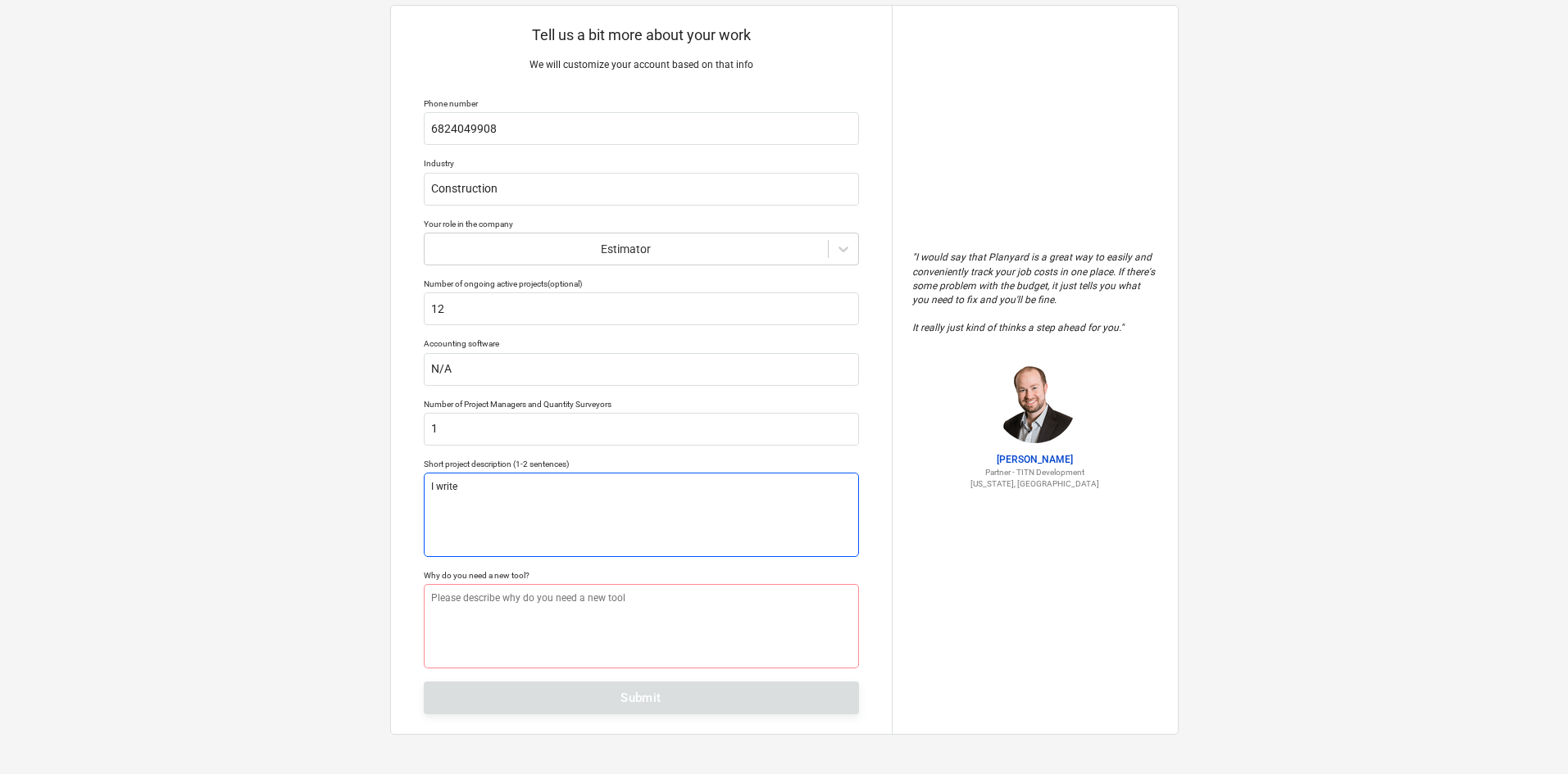
type textarea "x"
type textarea "I write"
type textarea "x"
type textarea "I write u"
type textarea "x"
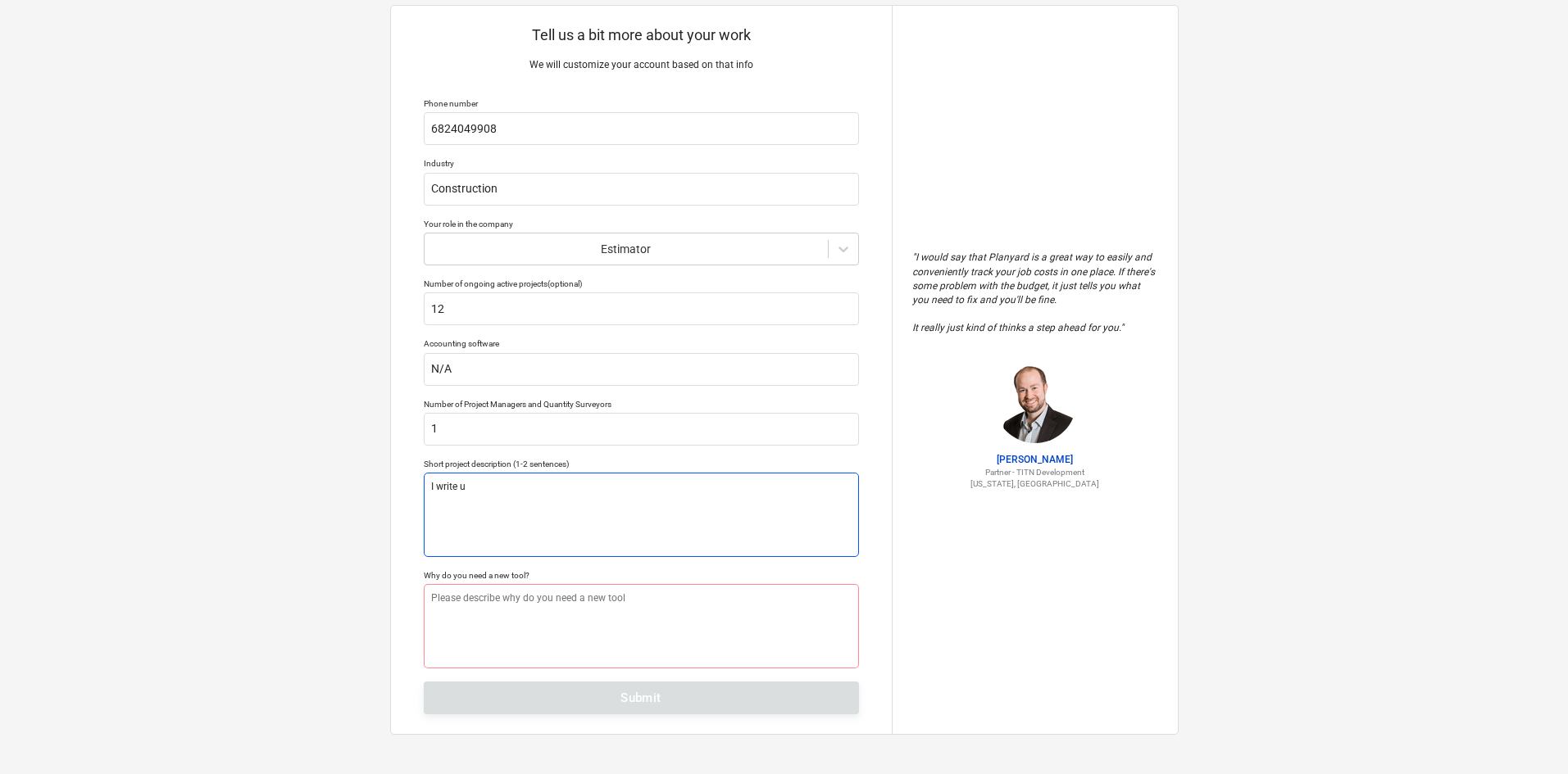
type textarea "I write up"
type textarea "x"
type textarea "I write up"
type textarea "x"
type textarea "I write up c"
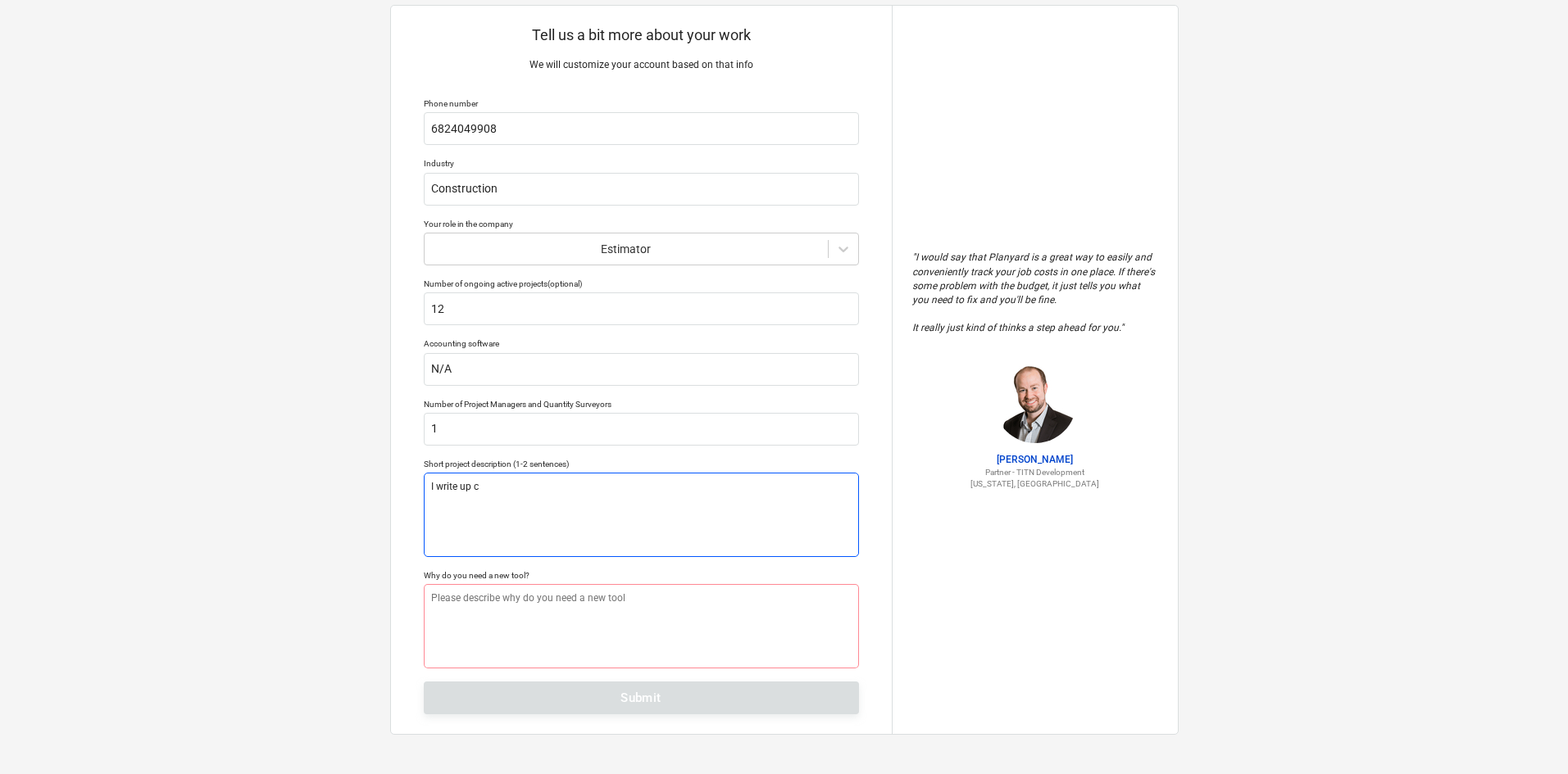
type textarea "x"
type textarea "I write up co"
type textarea "x"
type textarea "I write up con"
type textarea "x"
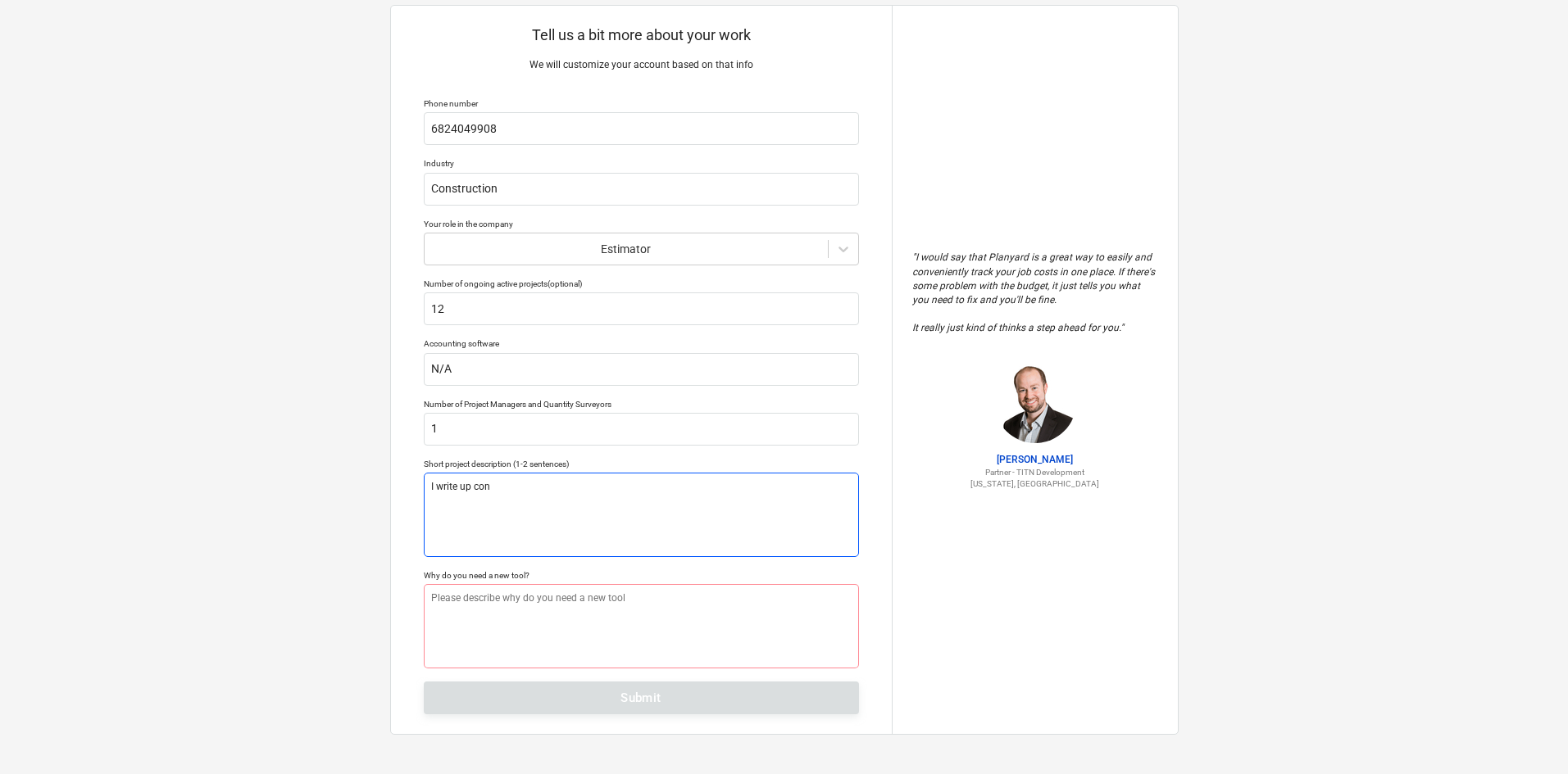
type textarea "I write up cons"
type textarea "x"
type textarea "I write up const"
type textarea "x"
type textarea "I write up constr"
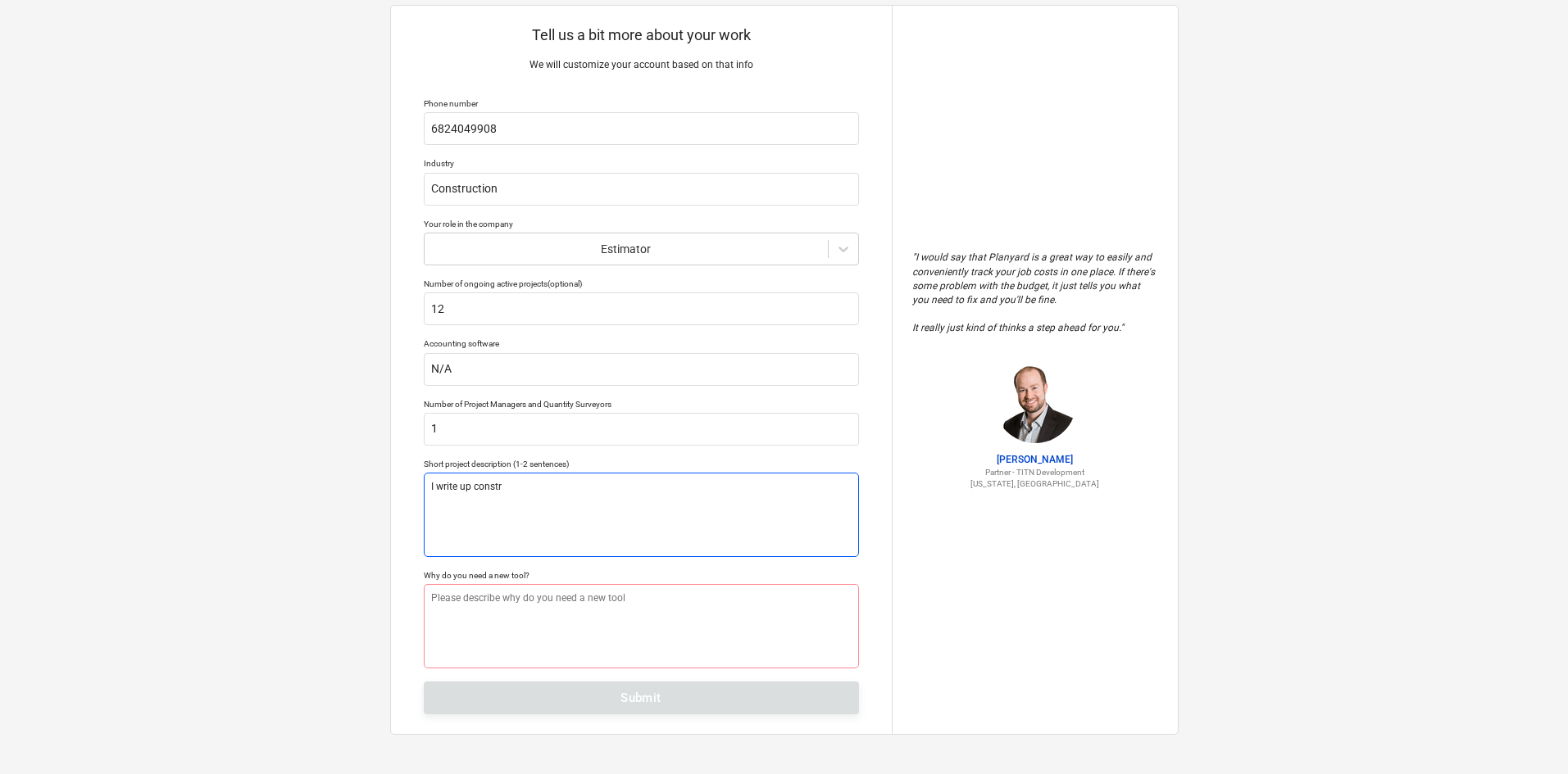
type textarea "x"
type textarea "I write up constru"
type textarea "x"
type textarea "I write up construc"
type textarea "x"
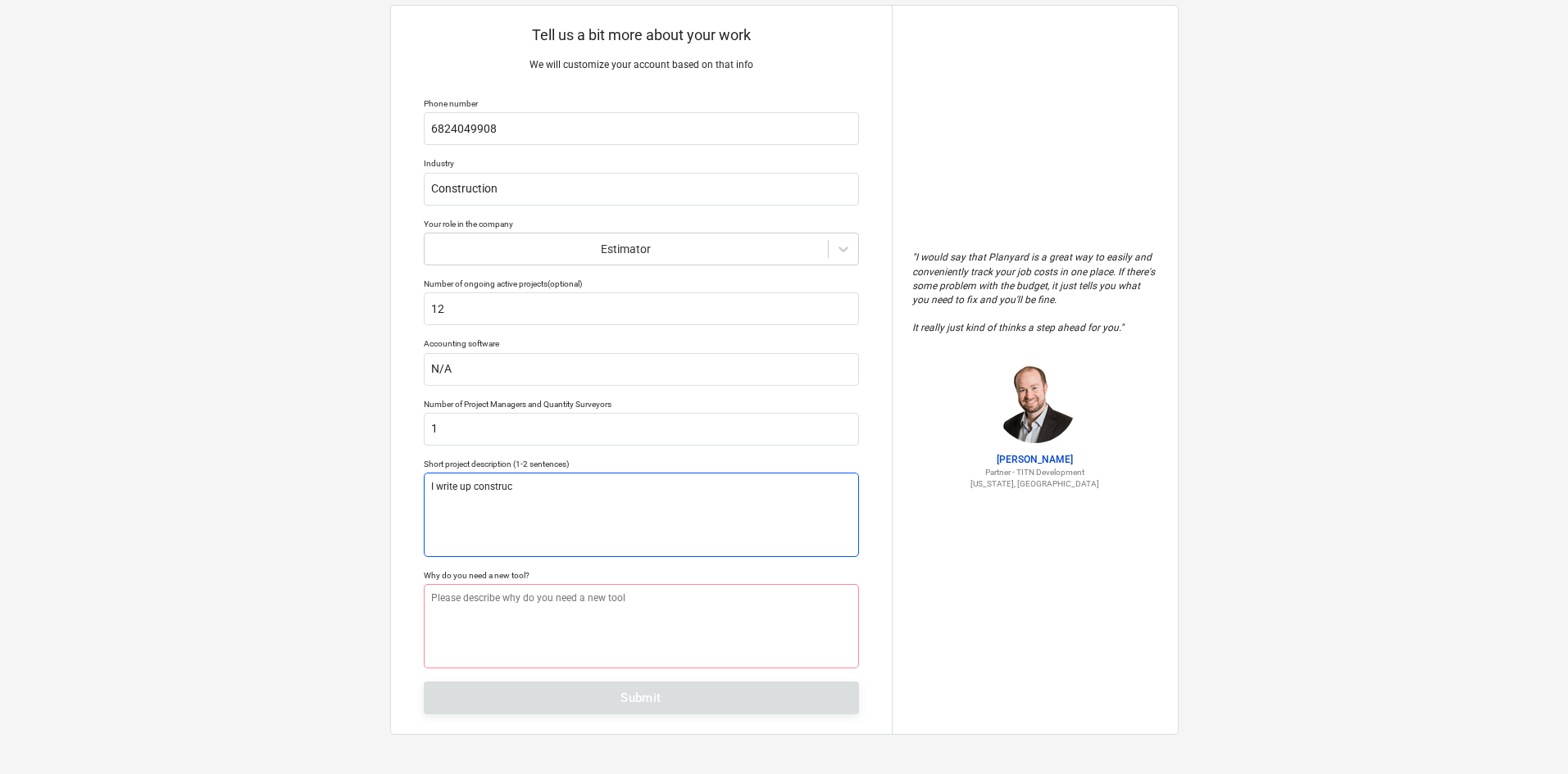
type textarea "I write up construct"
type textarea "x"
type textarea "I write up constructi"
type textarea "x"
type textarea "I write up constructio"
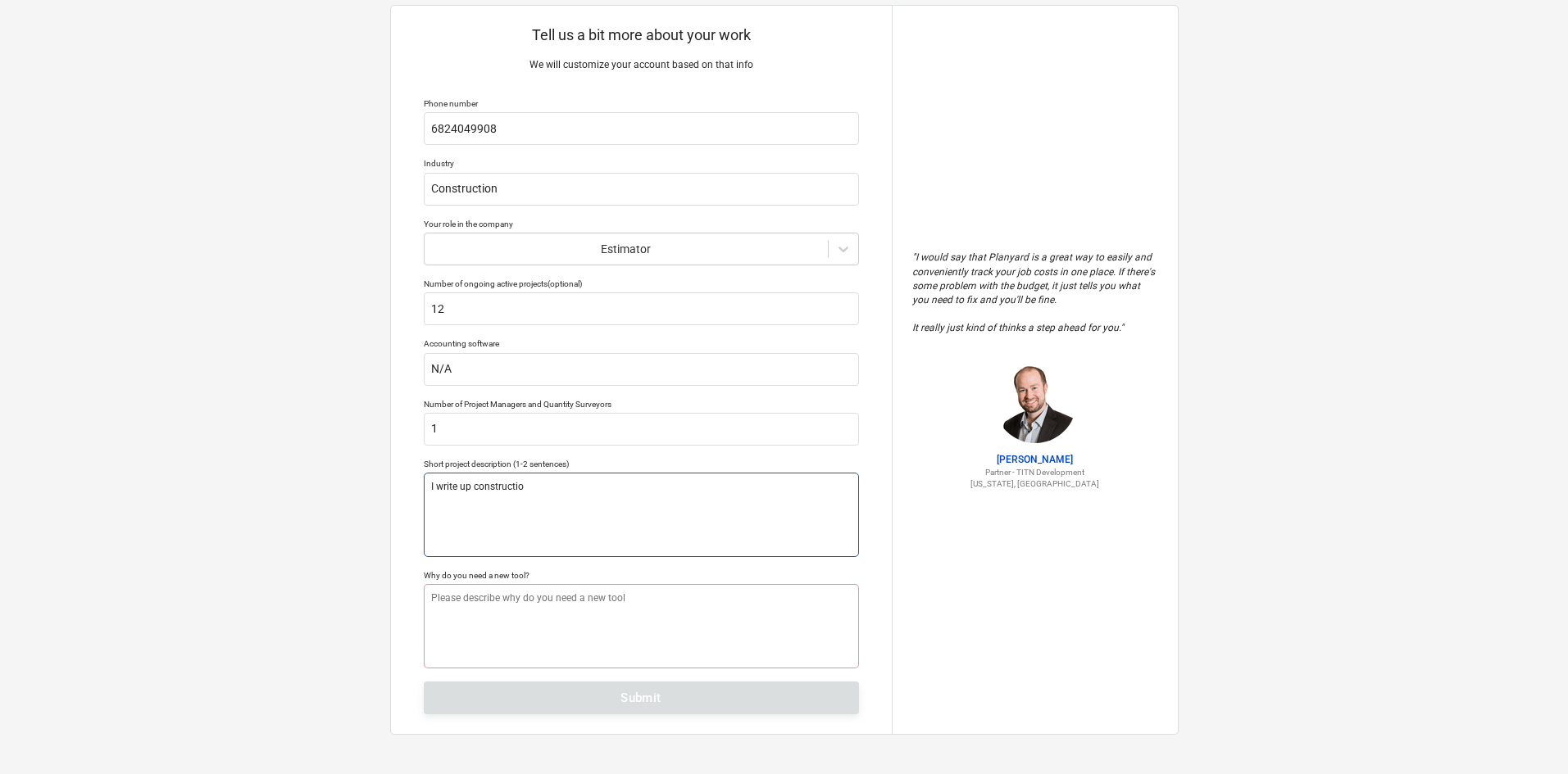
type textarea "x"
type textarea "I write up constructio"
type textarea "x"
type textarea "I write up constructio e"
type textarea "x"
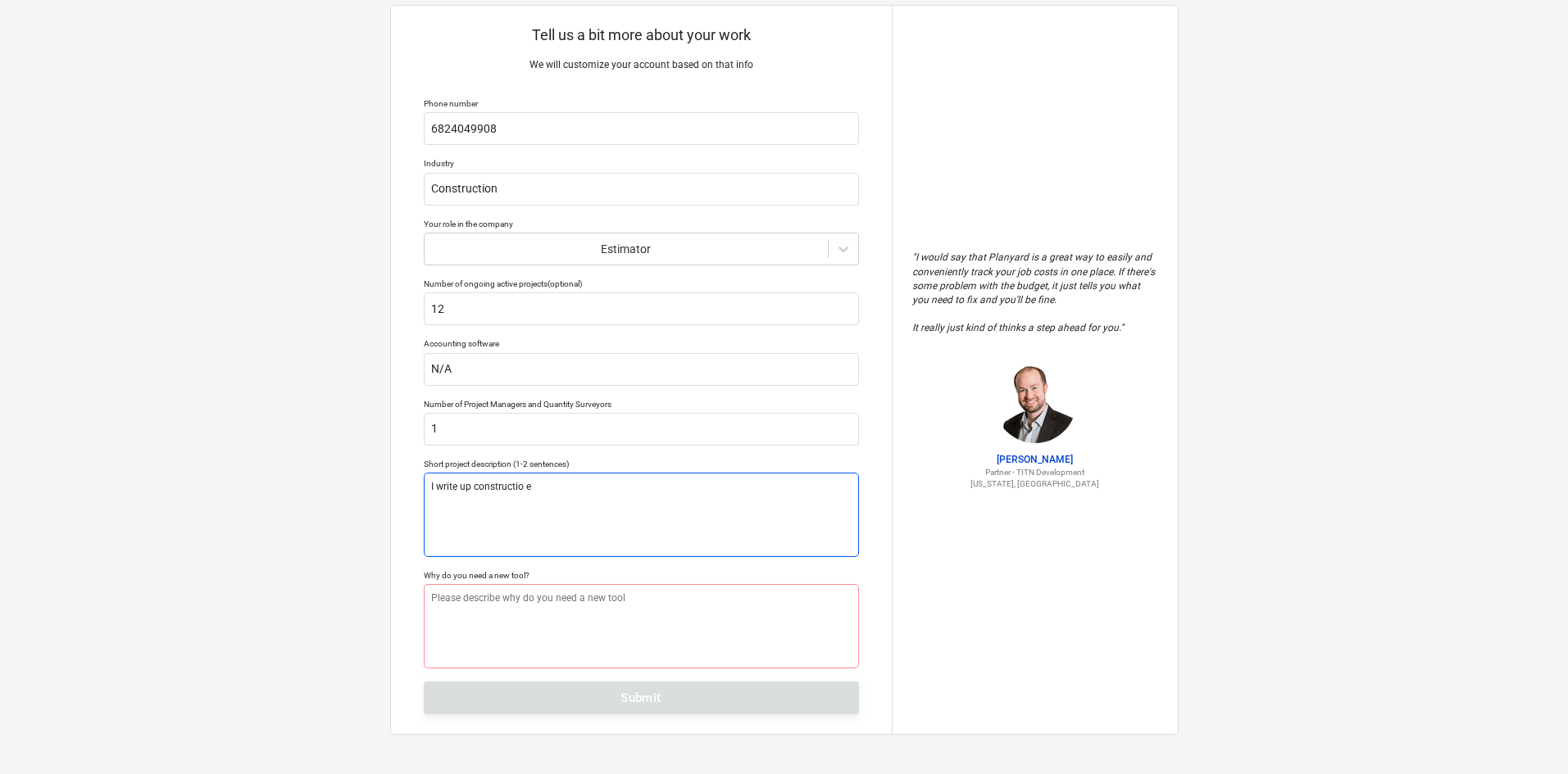
type textarea "I write up constructio es"
type textarea "x"
type textarea "I write up constructio e"
type textarea "x"
type textarea "I write up constructio"
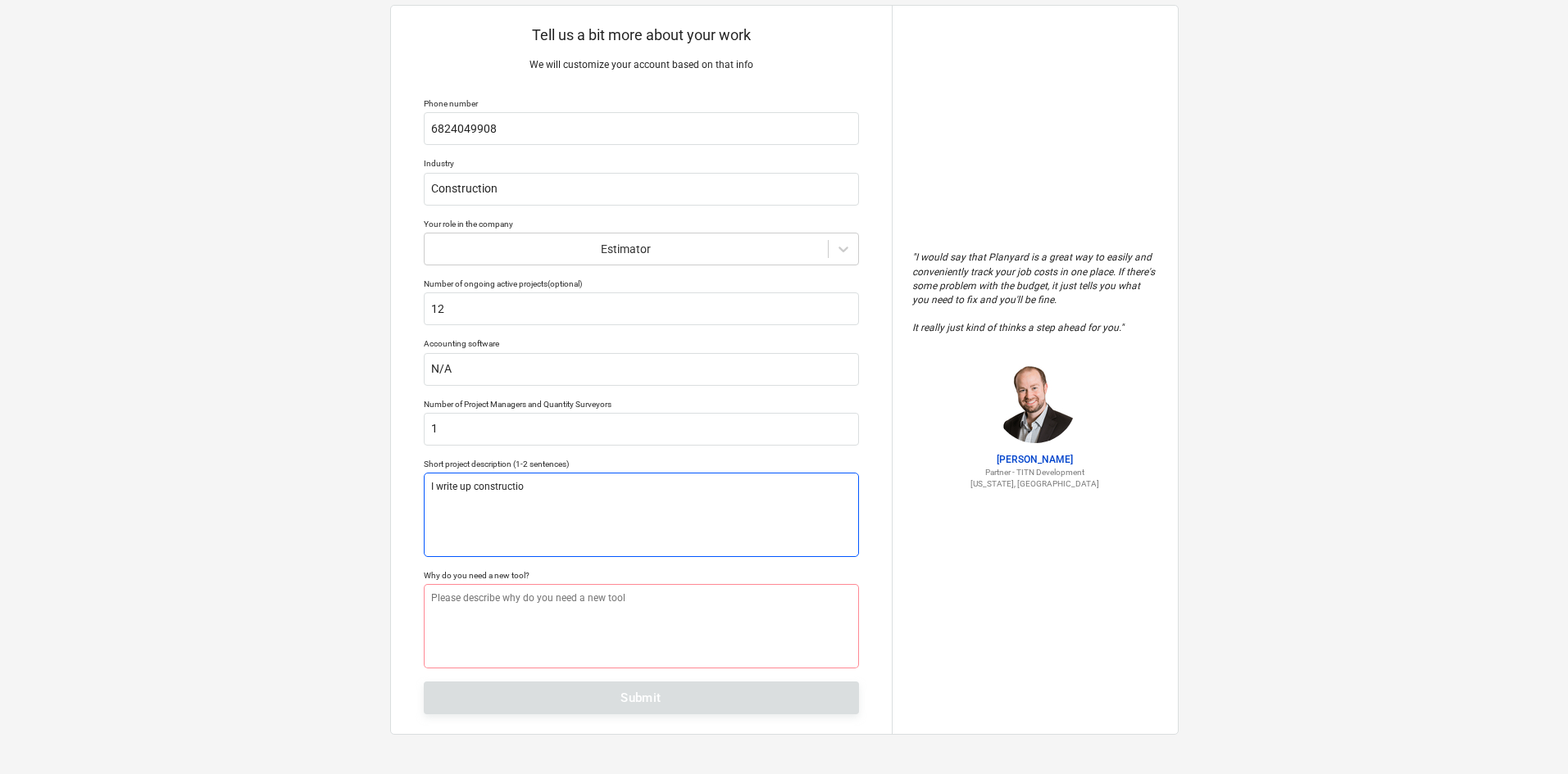
type textarea "x"
type textarea "I write up constructio"
type textarea "x"
type textarea "I write up construction"
type textarea "x"
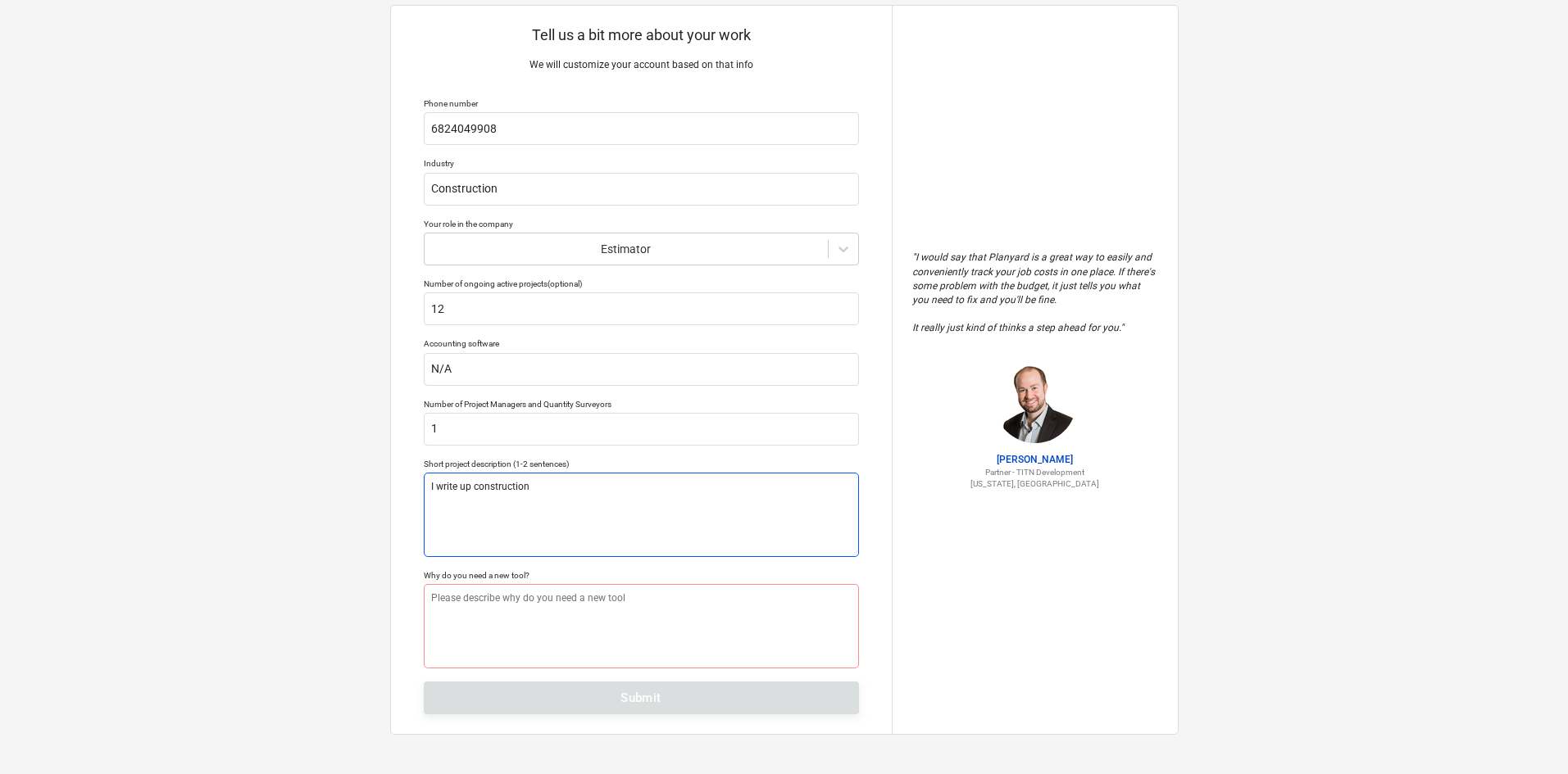
type textarea "I write up construction"
type textarea "x"
type textarea "I write up construction e"
type textarea "x"
type textarea "I write up construction es"
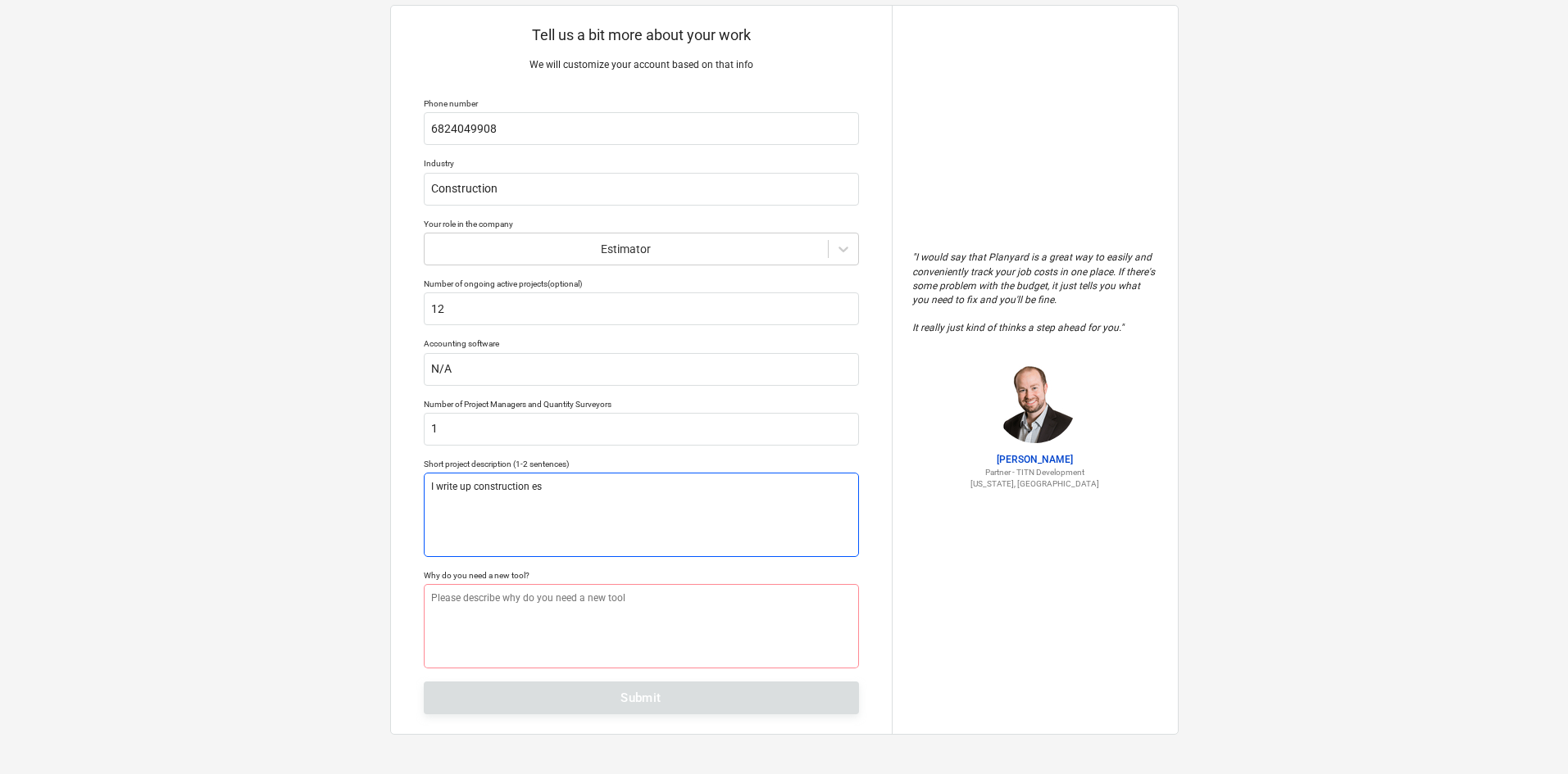
type textarea "x"
type textarea "I write up construction est"
type textarea "x"
type textarea "I write up construction esti"
type textarea "x"
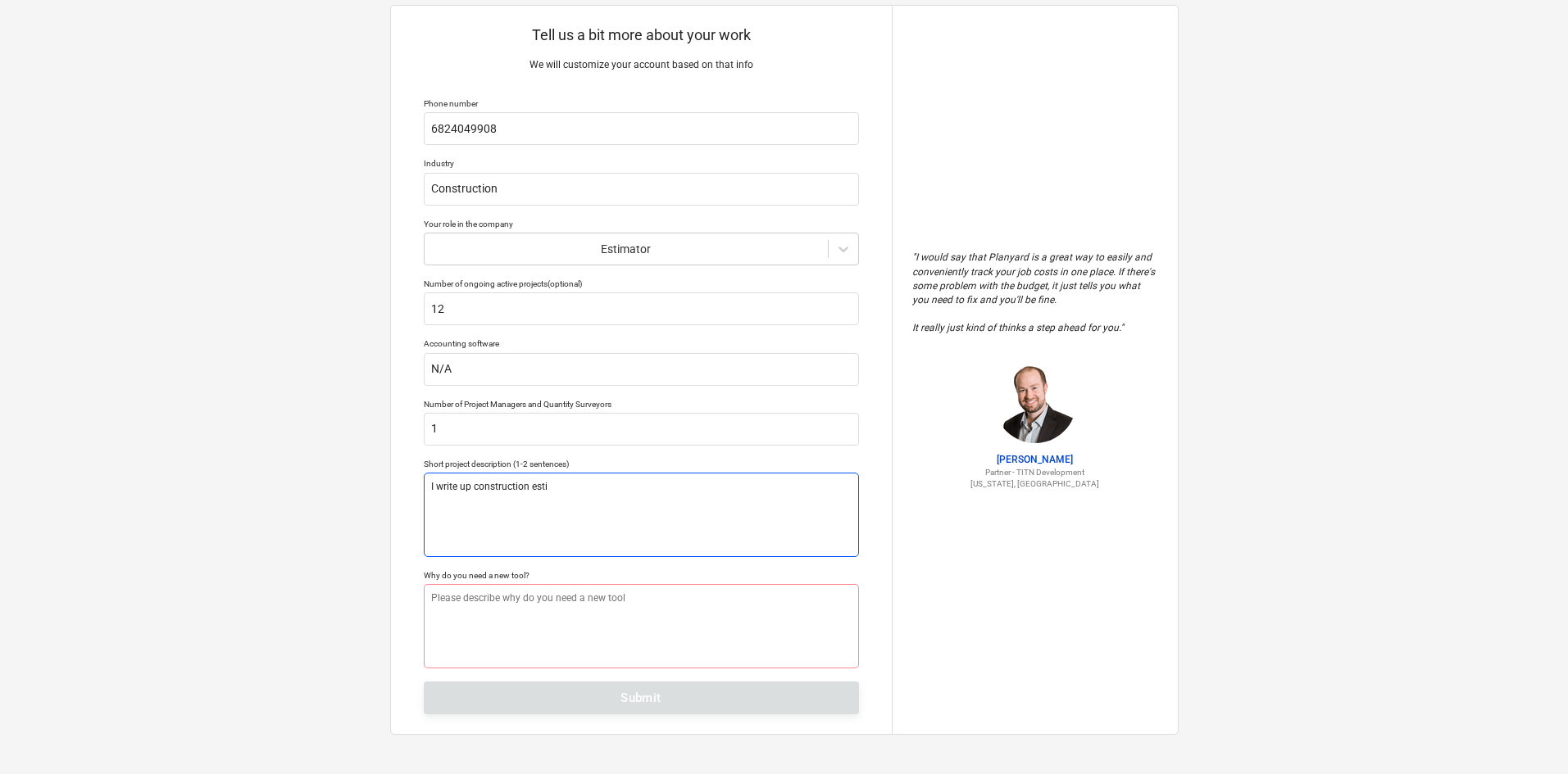
type textarea "I write up construction estim"
type textarea "x"
type textarea "I write up construction estima"
type textarea "x"
type textarea "I write up construction estimat"
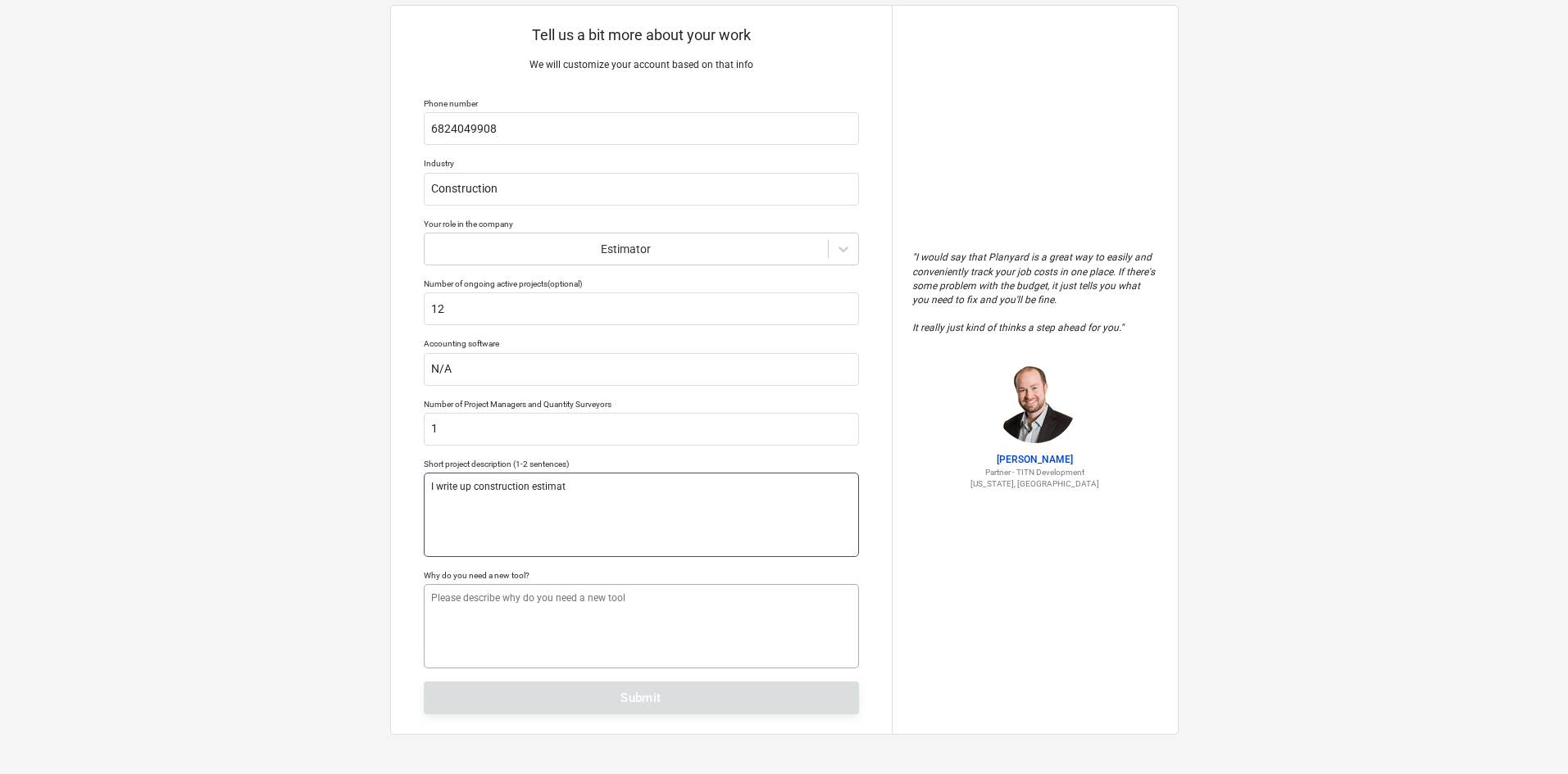
type textarea "x"
type textarea "I write up construction estimate"
type textarea "x"
type textarea "I write up construction estimate"
type textarea "x"
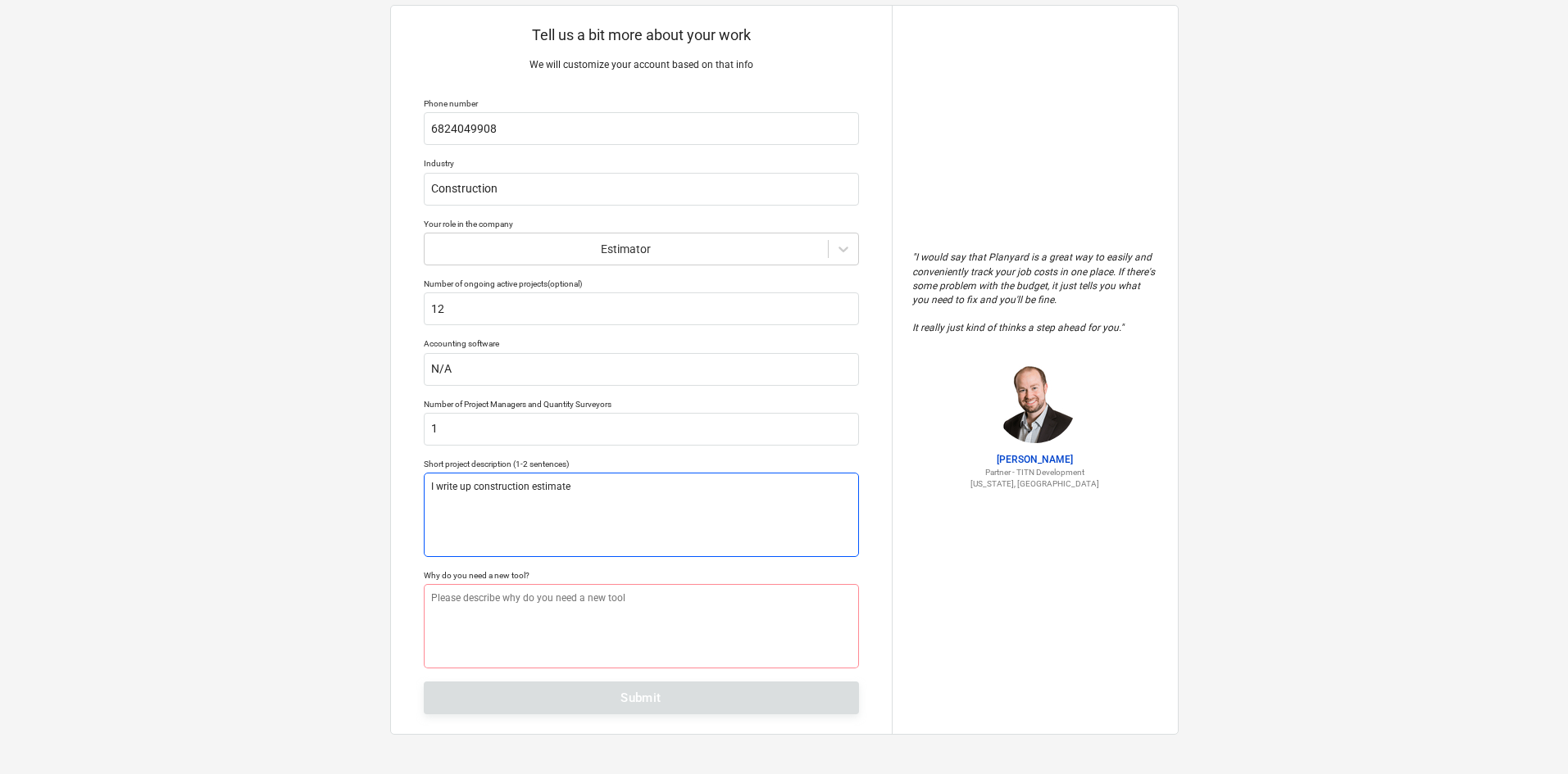
type textarea "I write up construction estimate"
type textarea "x"
type textarea "I write up construction estimates"
type textarea "x"
type textarea "I write up construction estimates"
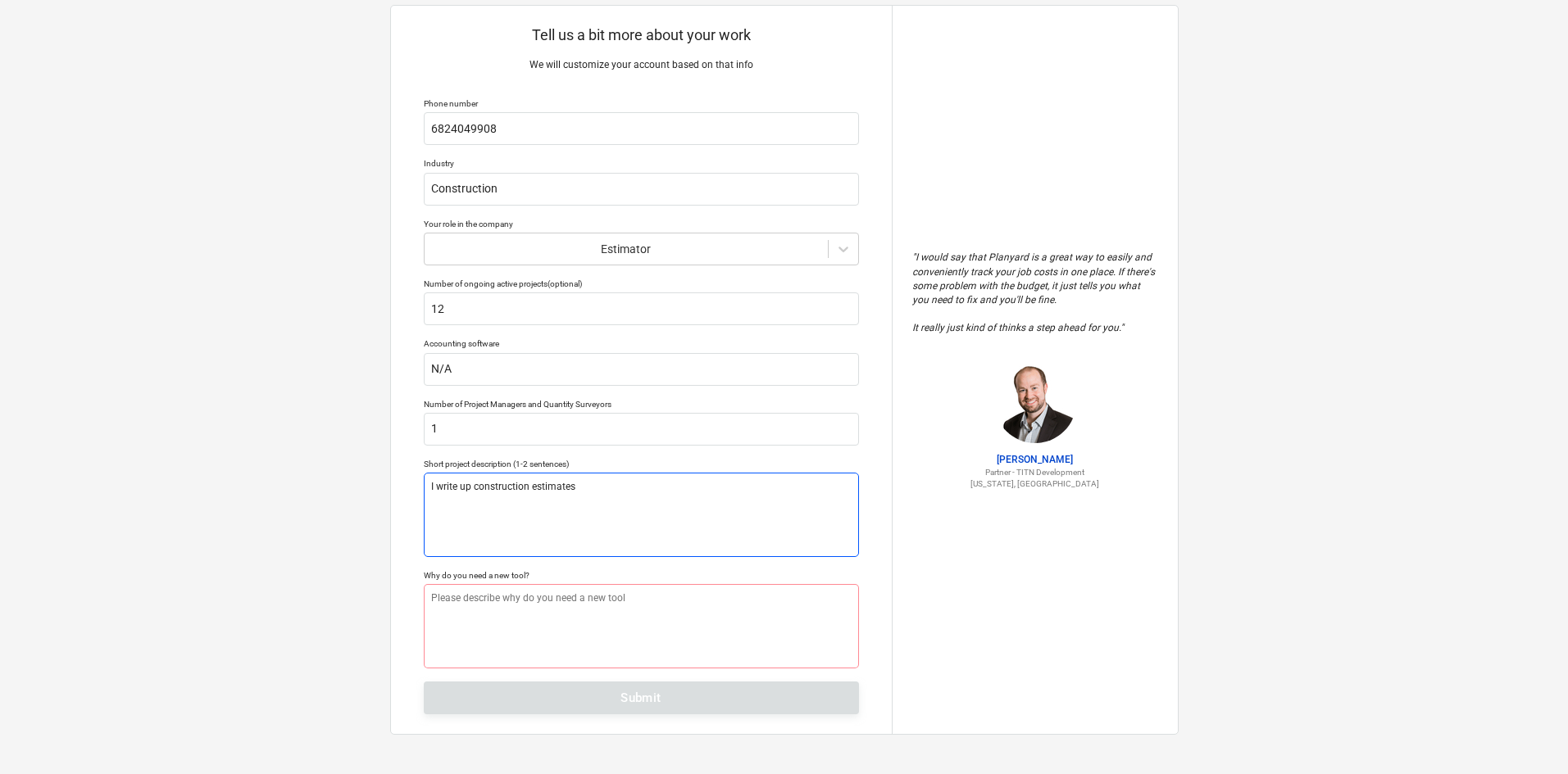
type textarea "x"
type textarea "I write up construction estimates f"
type textarea "x"
type textarea "I write up construction estimates fo"
type textarea "x"
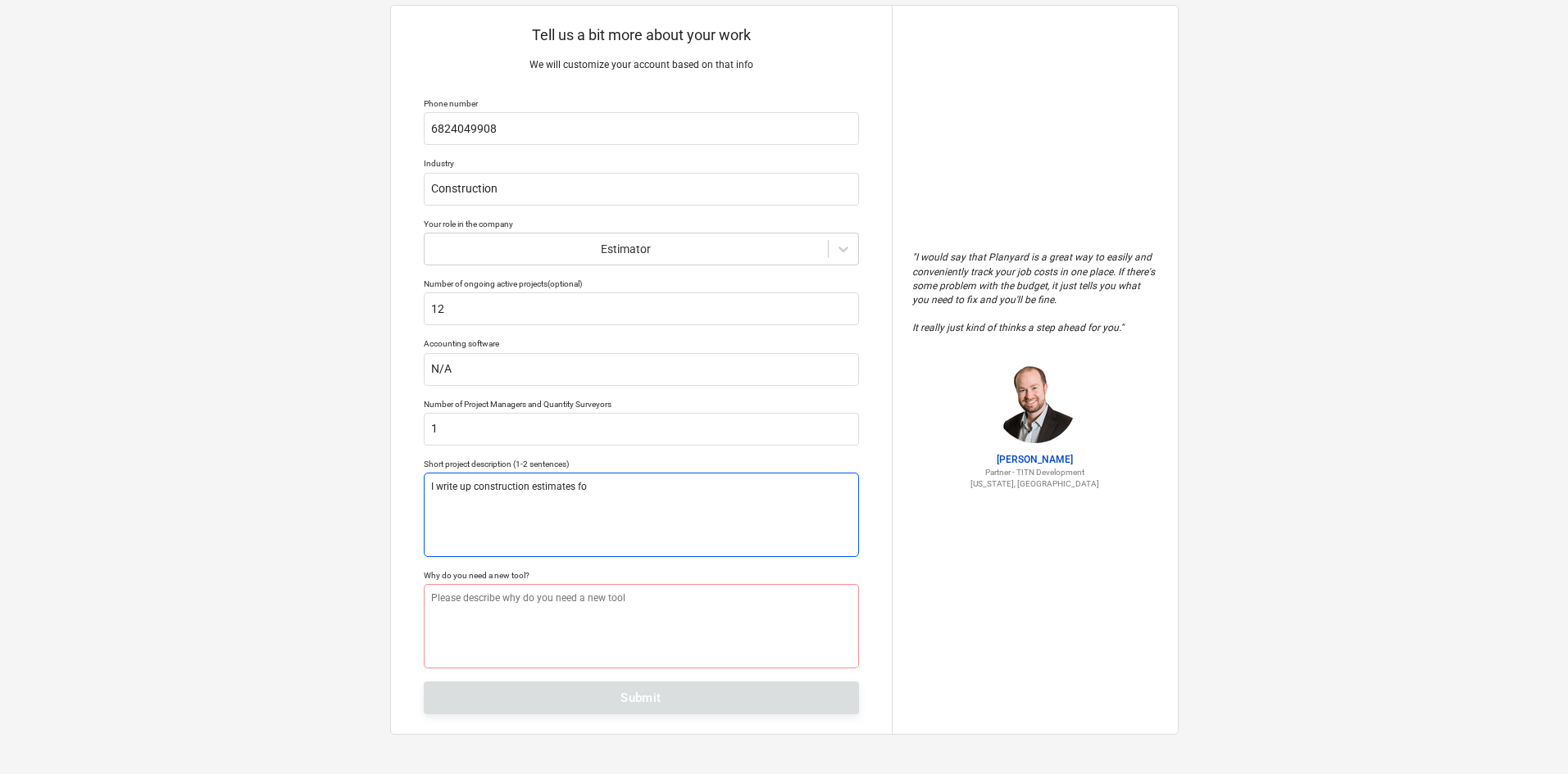
type textarea "I write up construction estimates for"
type textarea "x"
type textarea "I write up construction estimates for"
type textarea "x"
type textarea "I write up construction estimates for r"
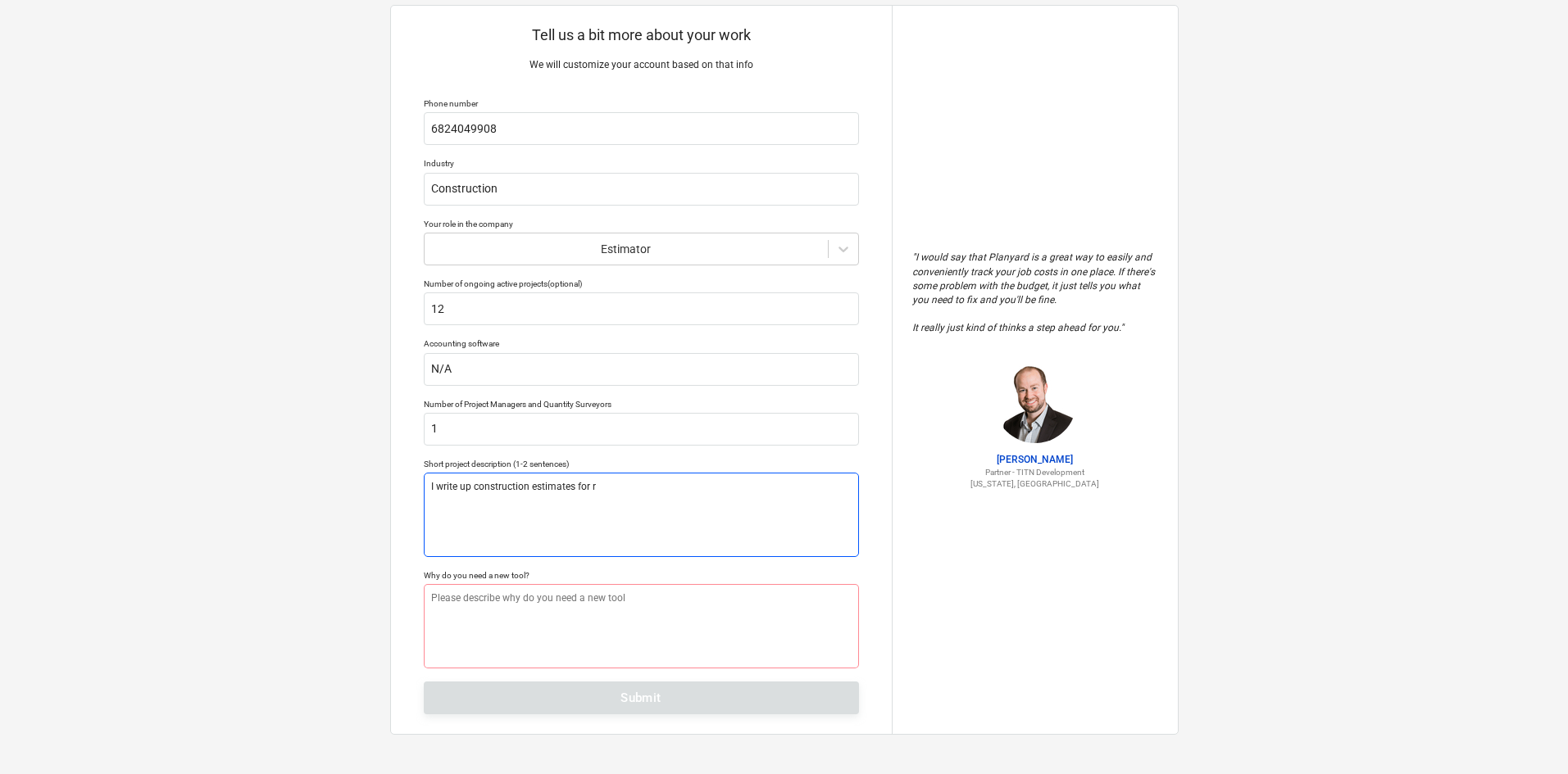
type textarea "x"
type textarea "I write up construction estimates for ro"
type textarea "x"
type textarea "I write up construction estimates for roo"
type textarea "x"
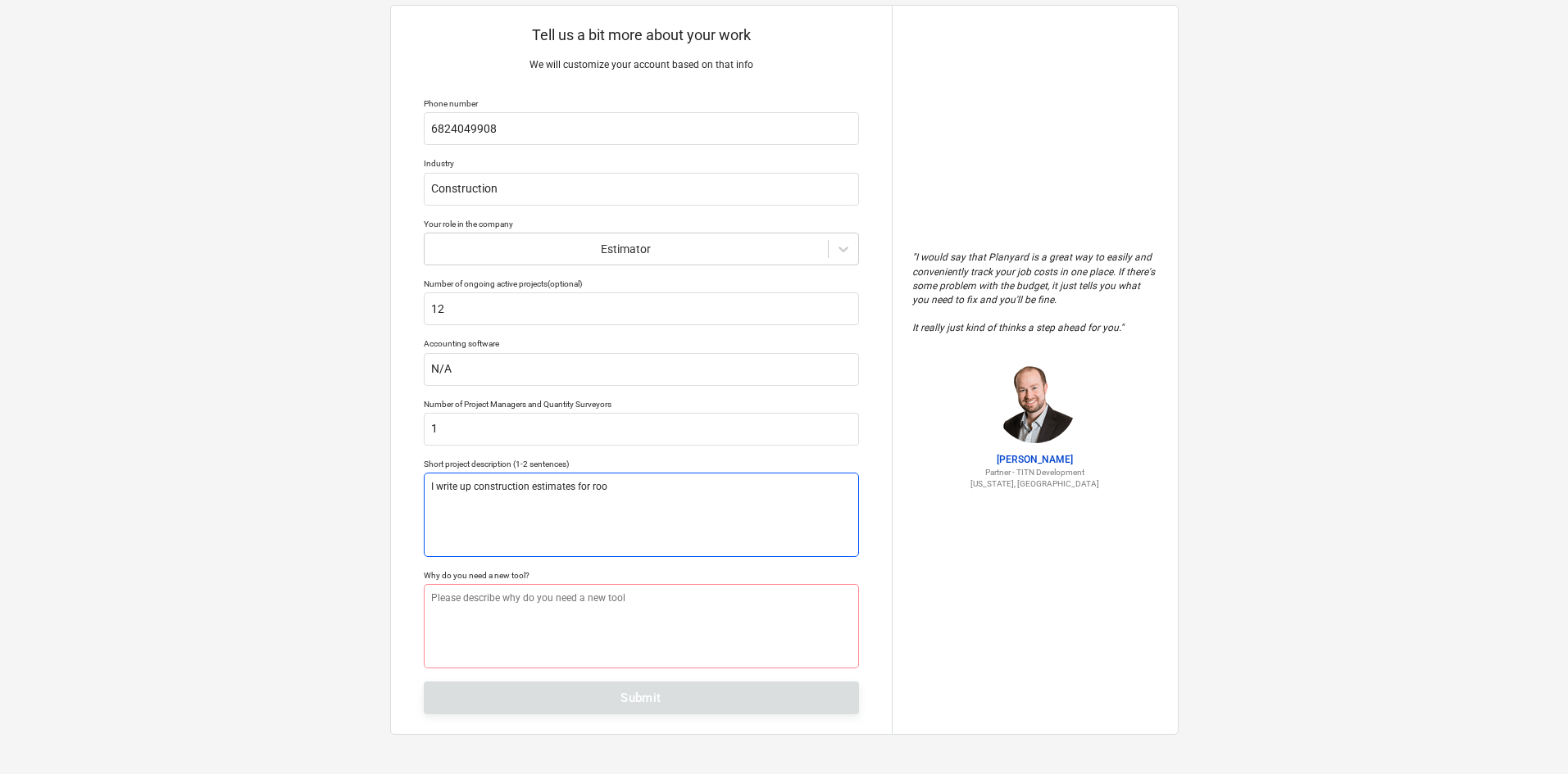
type textarea "I write up construction estimates for roof"
type textarea "x"
type textarea "I write up construction estimates for [PERSON_NAME]"
type textarea "x"
type textarea "I write up construction estimates for roofer"
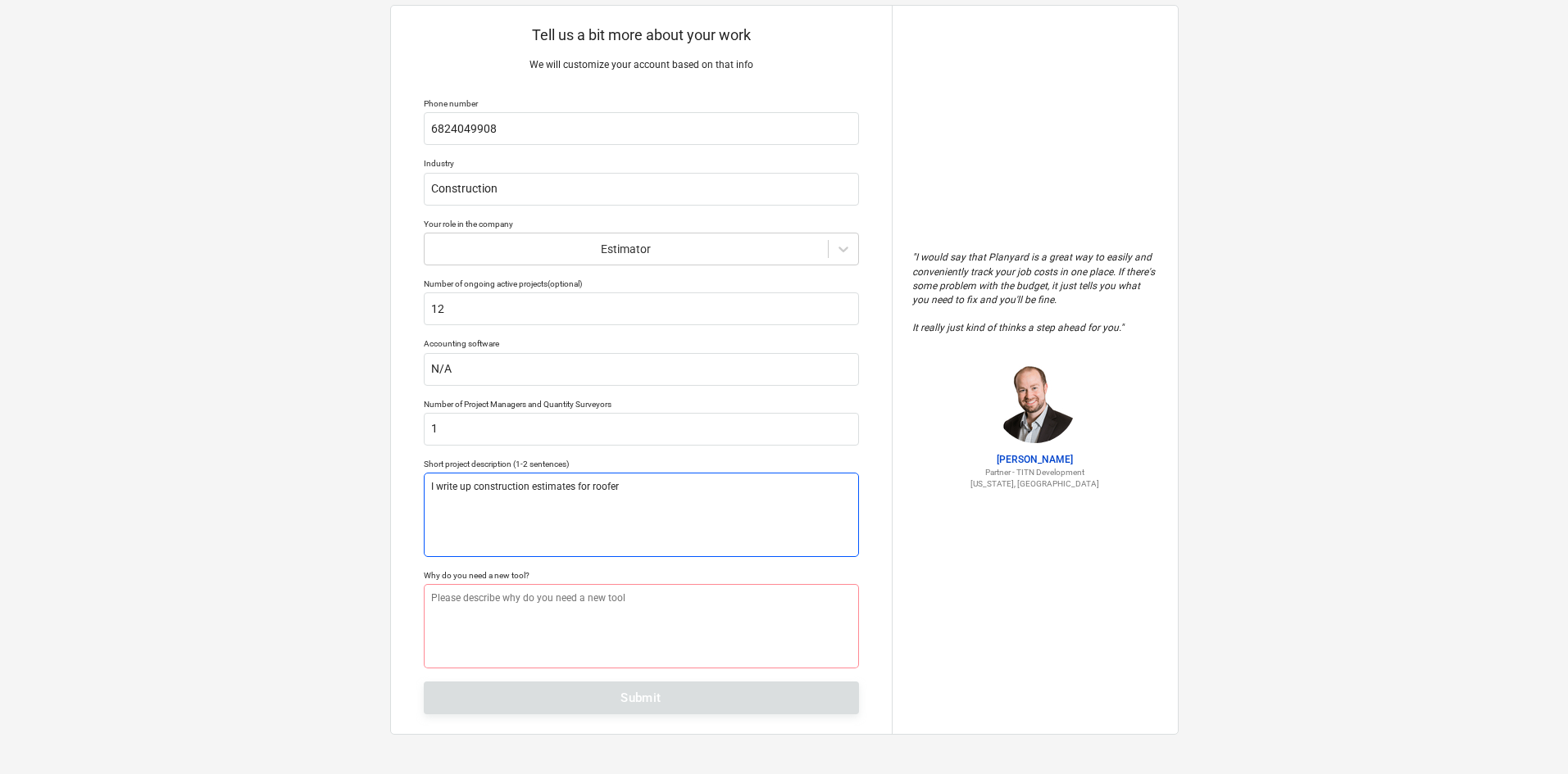
type textarea "x"
type textarea "I write up construction estimates for roofers"
type textarea "x"
type textarea "I write up construction estimates for roofers"
type textarea "x"
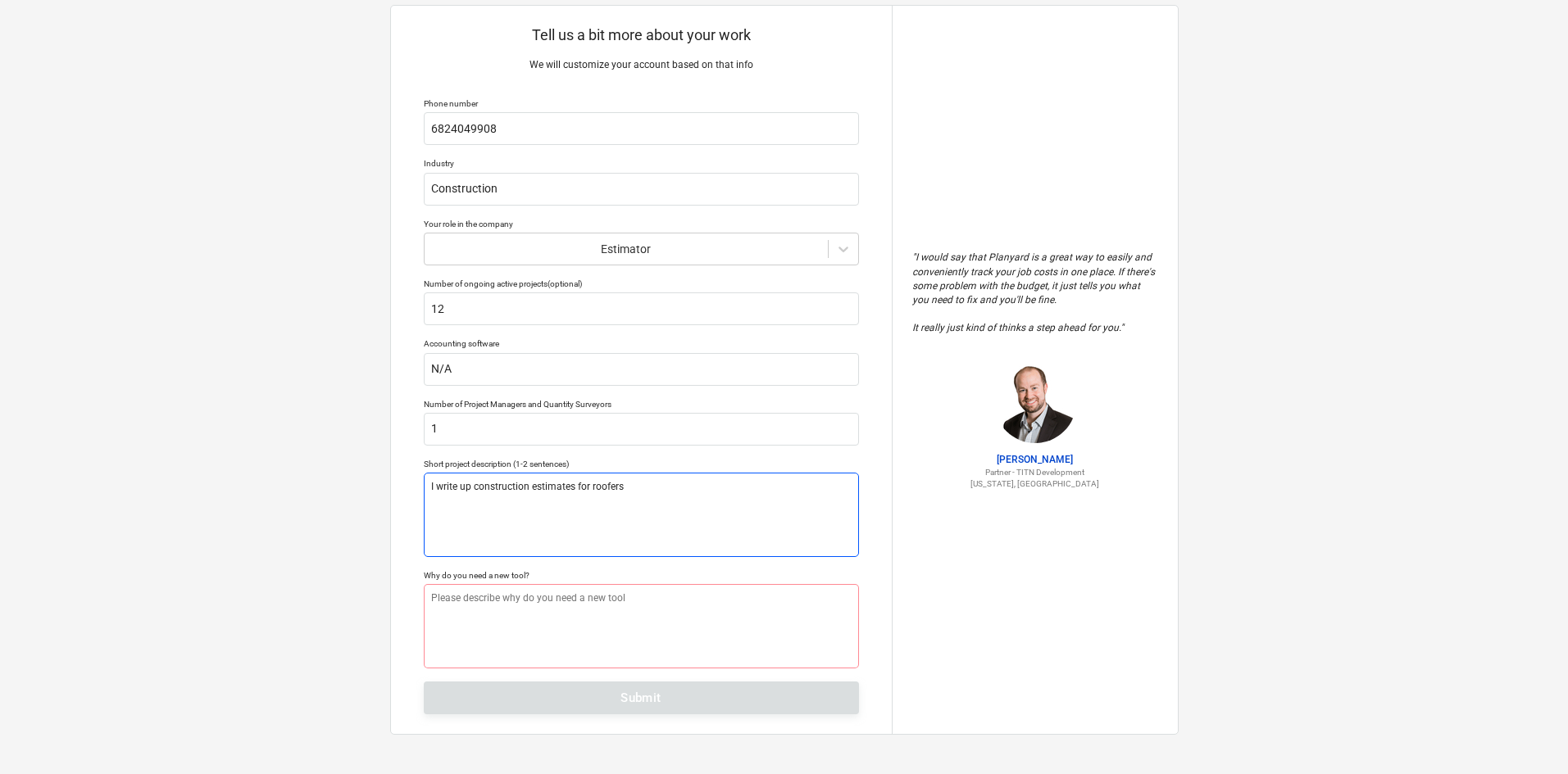
type textarea "I write up construction estimates for roofers t"
type textarea "x"
type textarea "I write up construction estimates for roofers to"
type textarea "x"
type textarea "I write up construction estimates for roofers to"
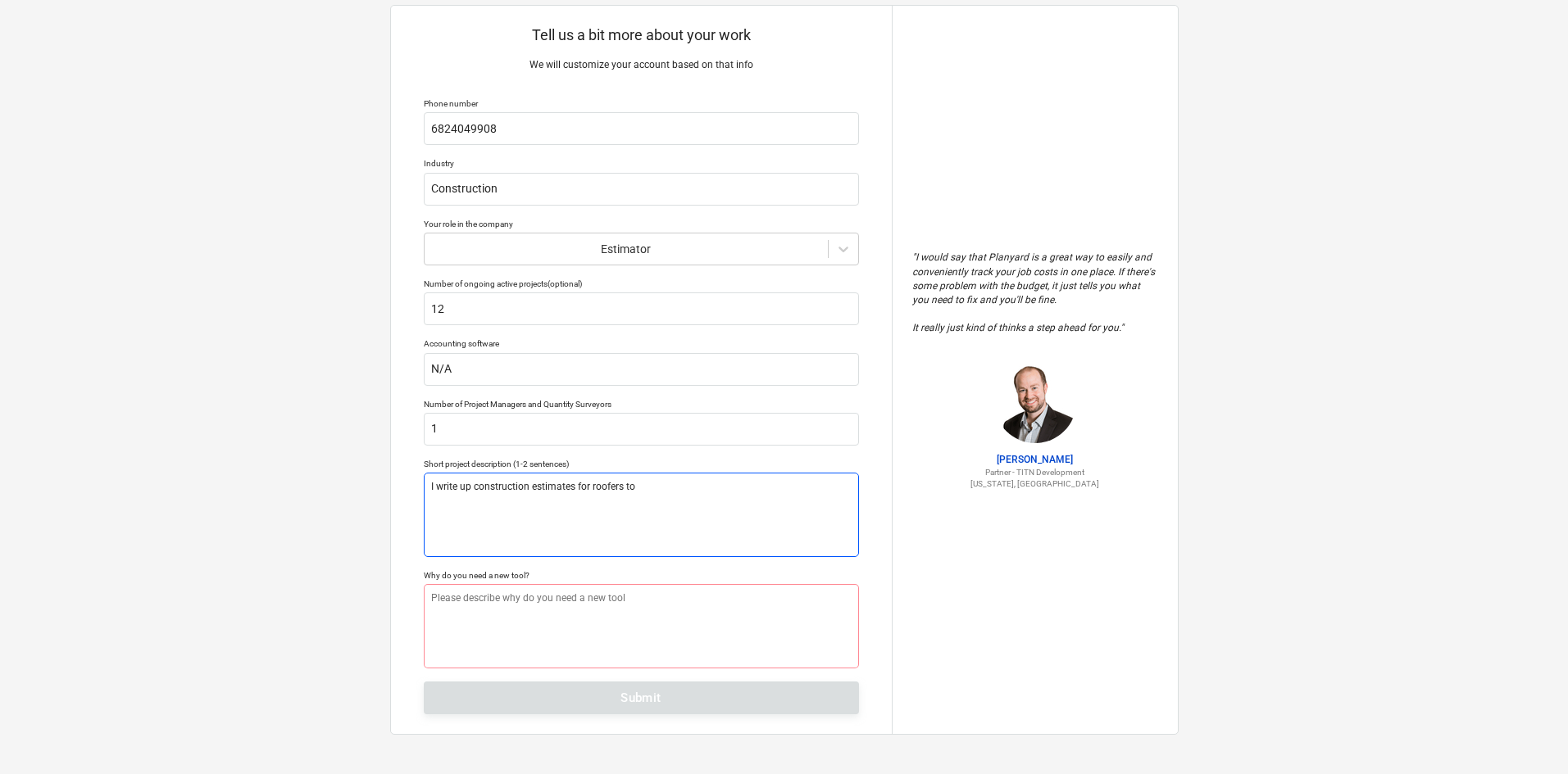
type textarea "x"
type textarea "I write up construction estimates for roofers to p"
type textarea "x"
type textarea "I write up construction estimates for roofers to pr"
type textarea "x"
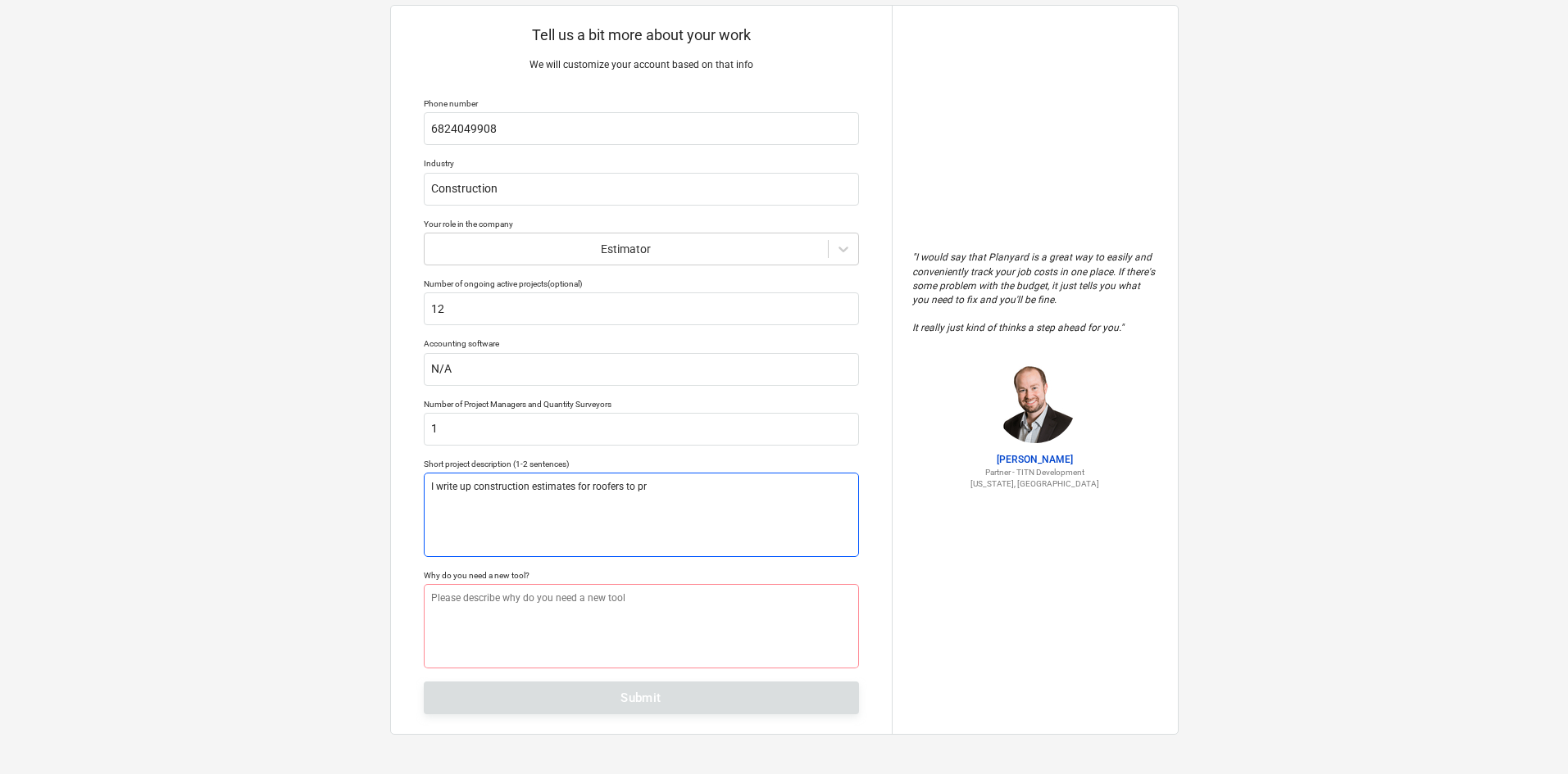
type textarea "I write up construction estimates for roofers to pro"
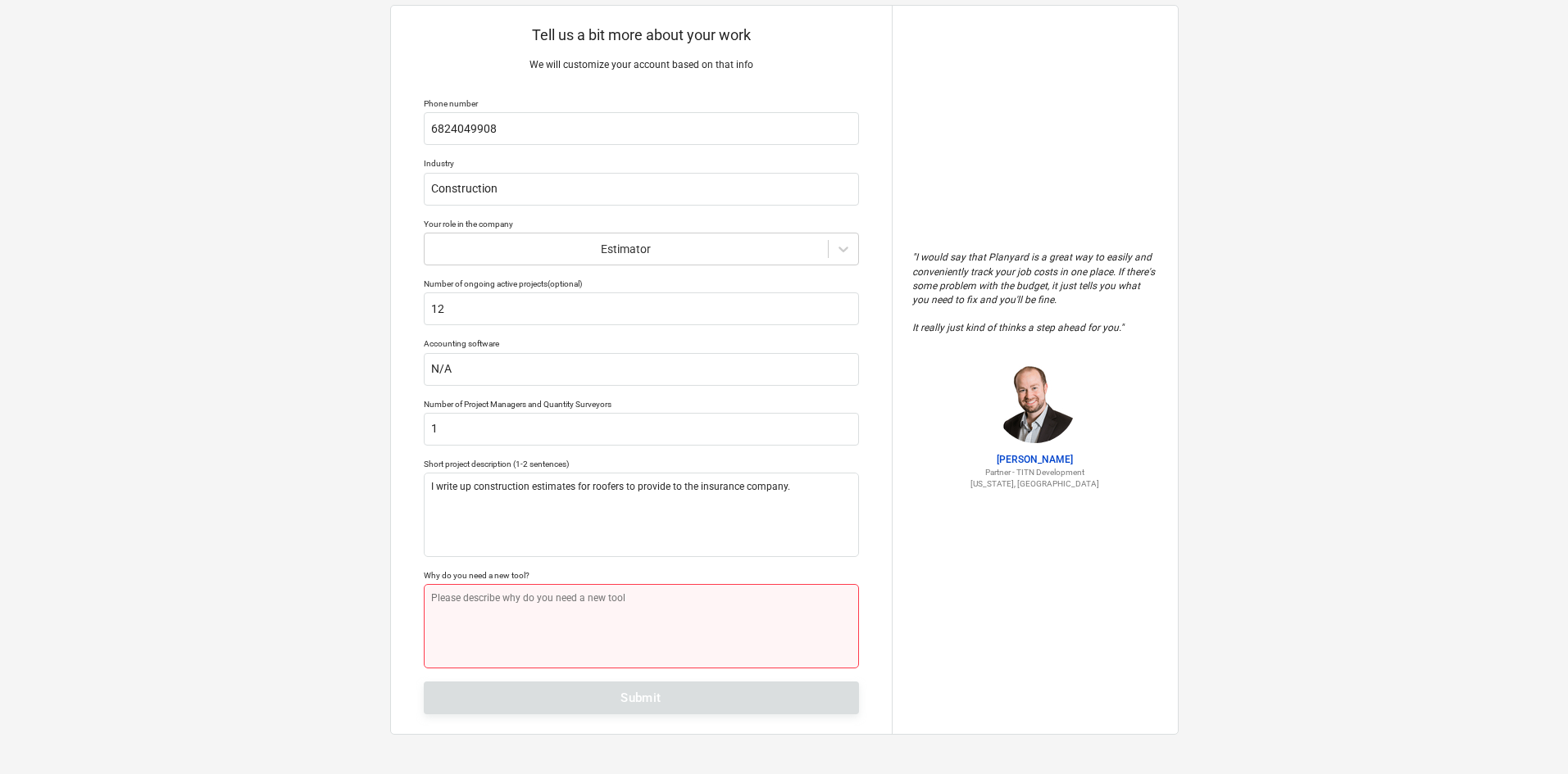
click at [561, 609] on textarea at bounding box center [641, 626] width 435 height 84
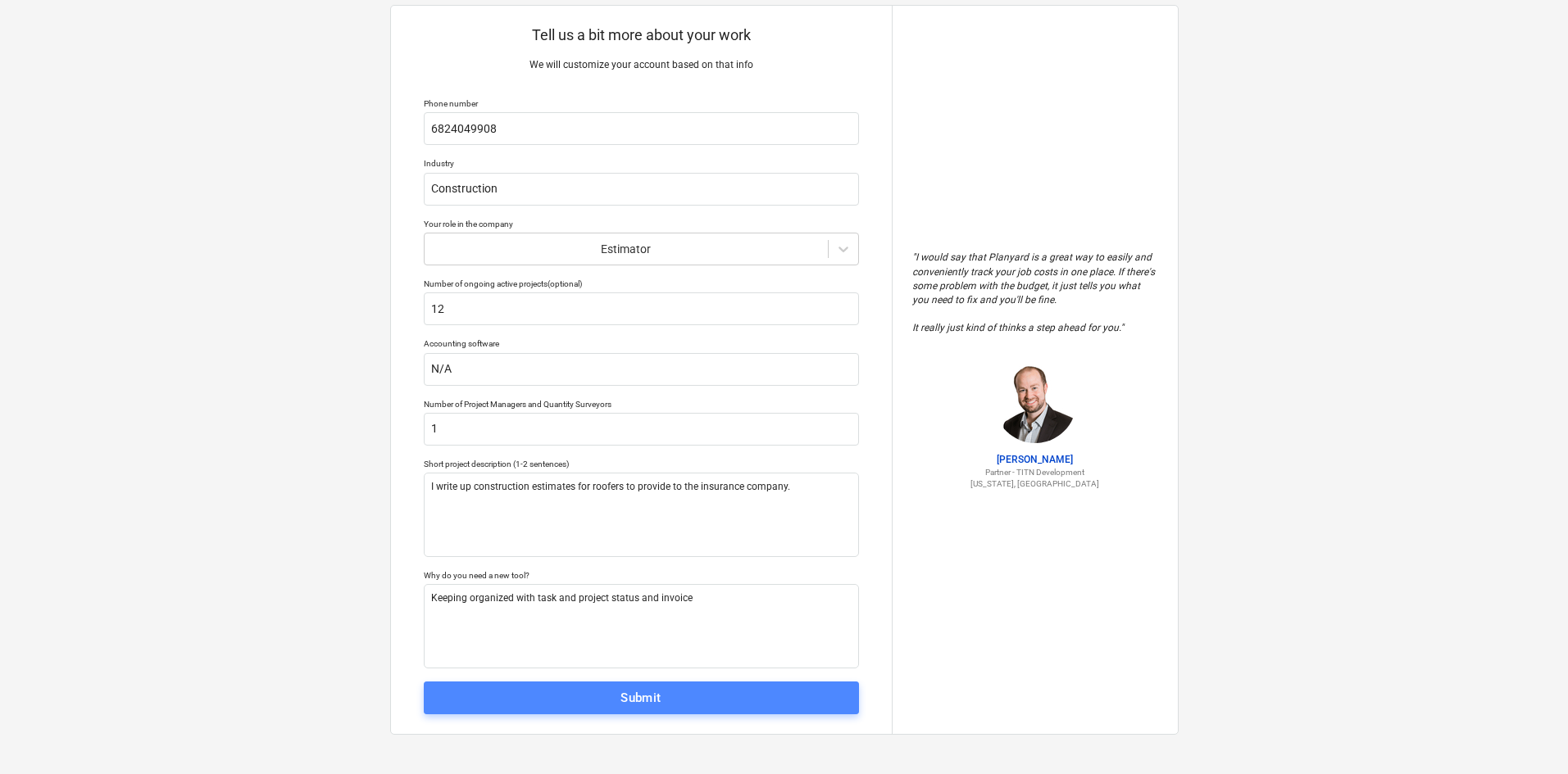
click at [691, 684] on button "Submit" at bounding box center [641, 697] width 435 height 33
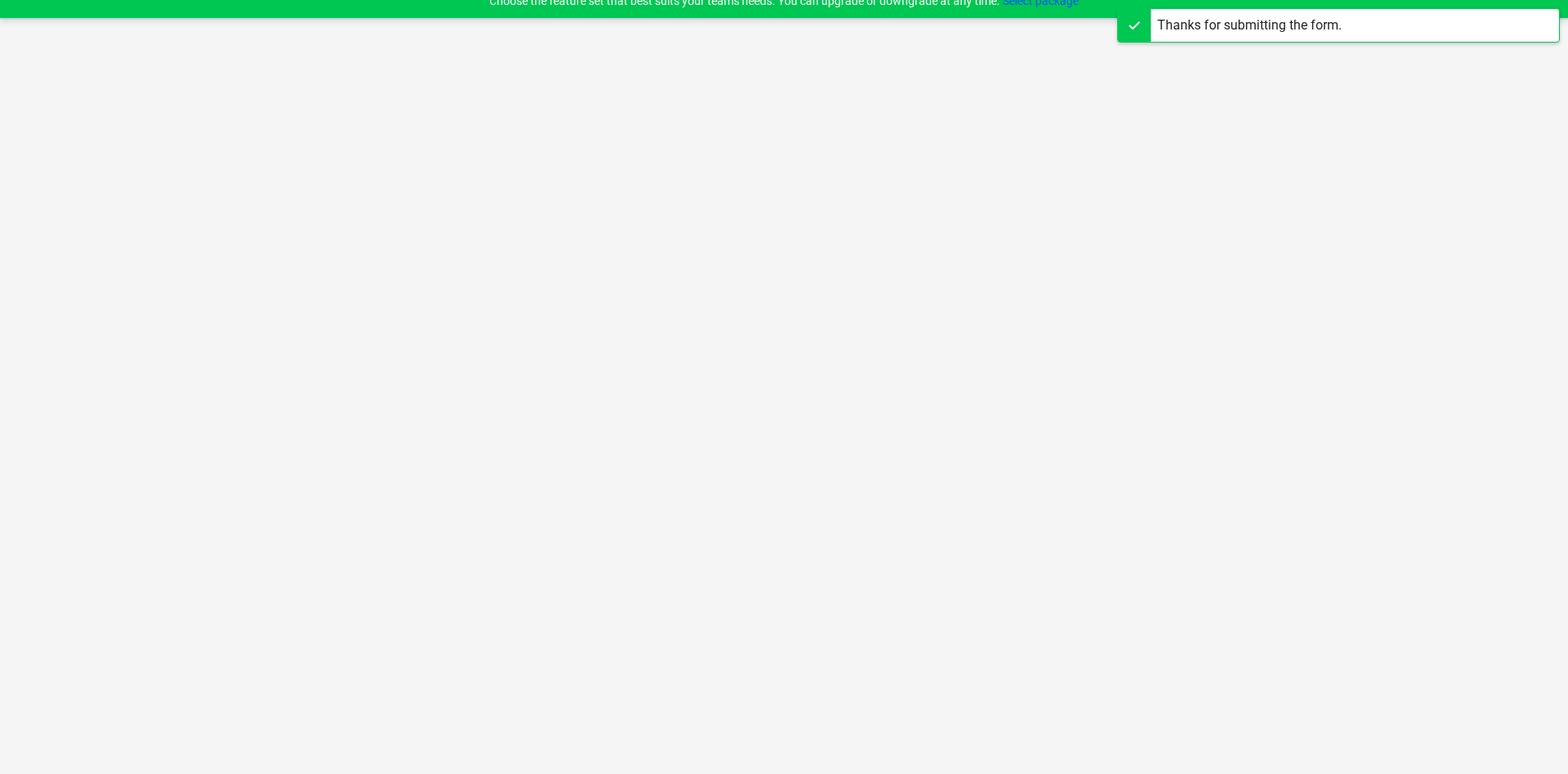
scroll to position [16, 0]
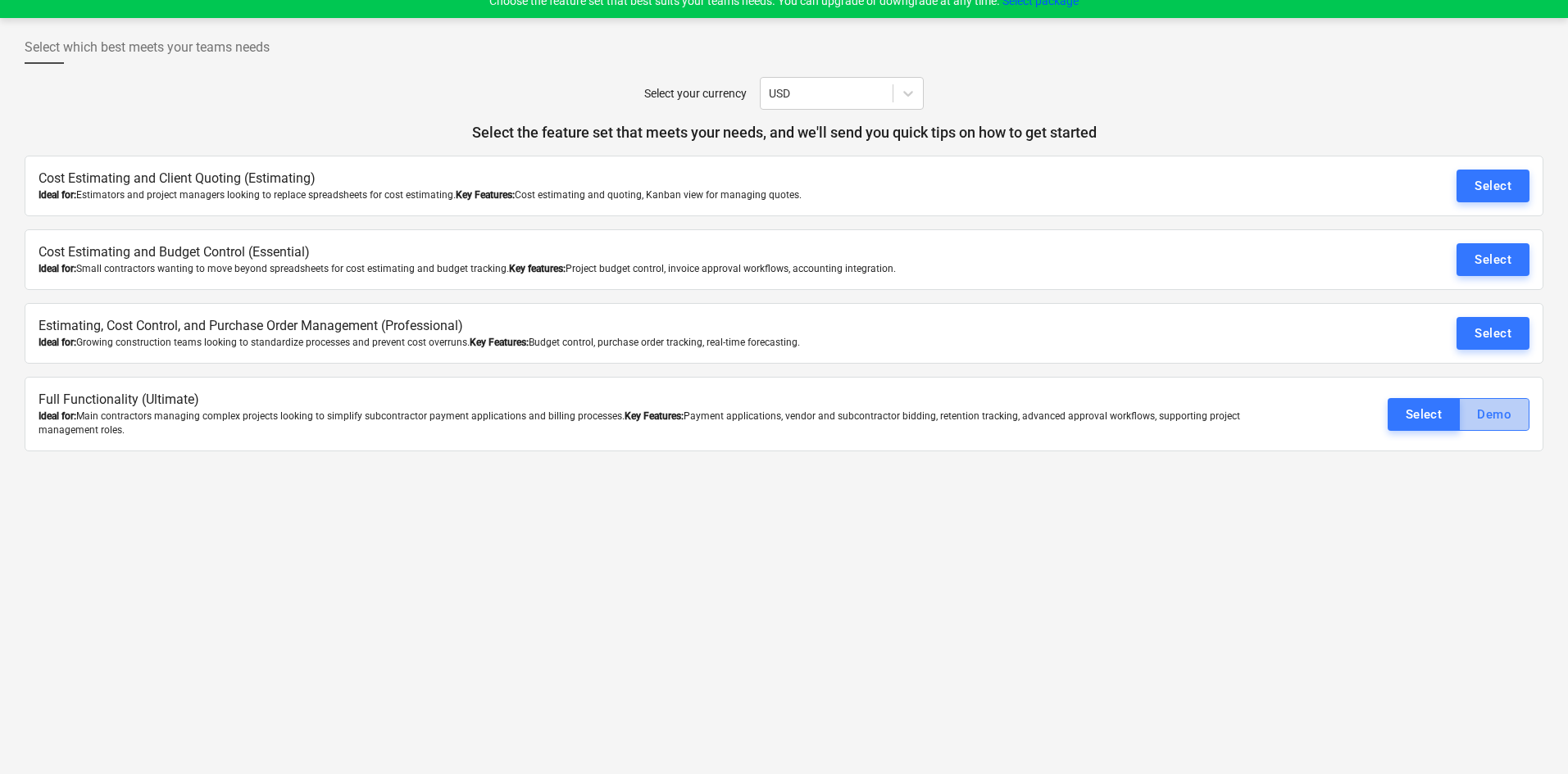
click at [1487, 425] on div "Demo" at bounding box center [1494, 414] width 34 height 21
